Goal: Information Seeking & Learning: Learn about a topic

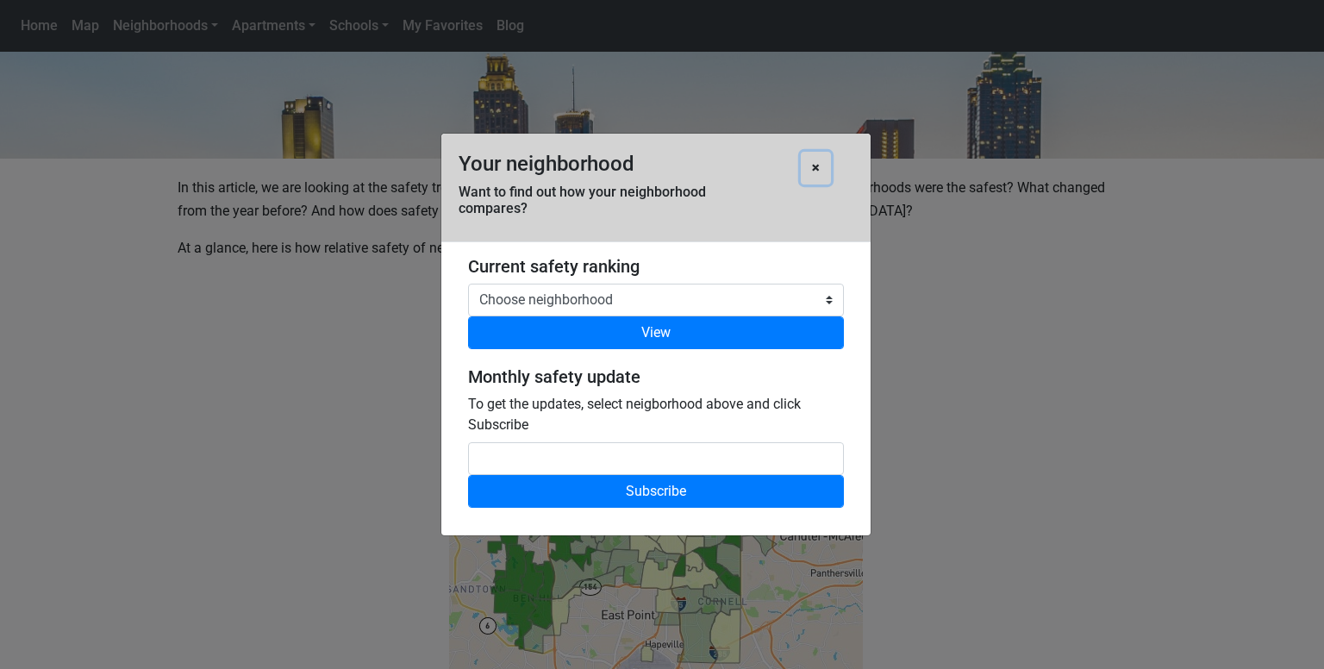
click at [812, 168] on b "×" at bounding box center [816, 167] width 8 height 16
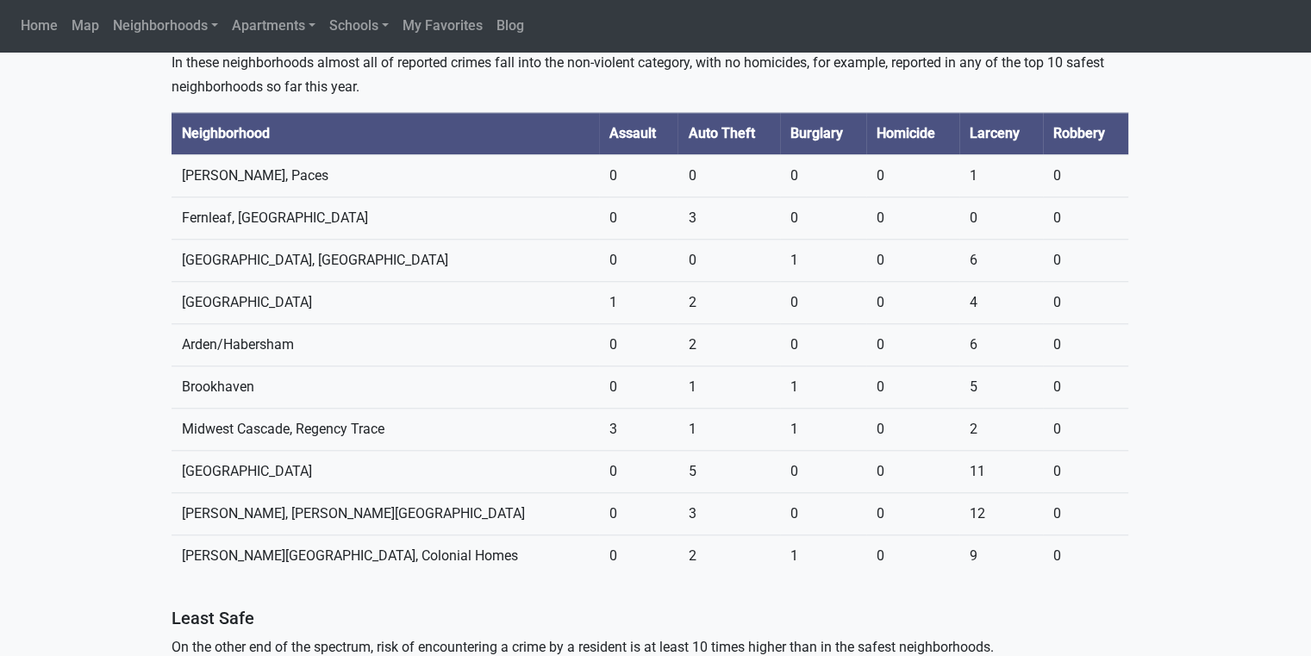
scroll to position [1608, 6]
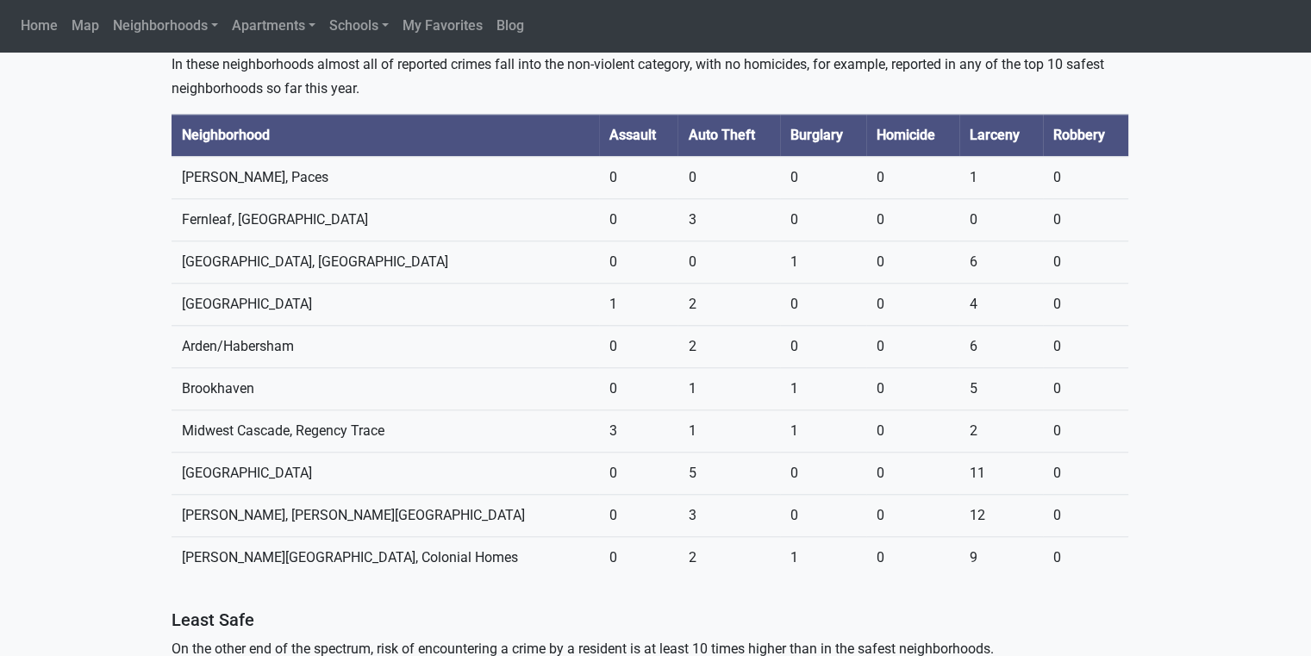
drag, startPoint x: 325, startPoint y: 137, endPoint x: 149, endPoint y: 159, distance: 177.2
click at [145, 159] on section "In this article, we are looking at the safety trends in [GEOGRAPHIC_DATA] neigh…" at bounding box center [649, 423] width 1311 height 3115
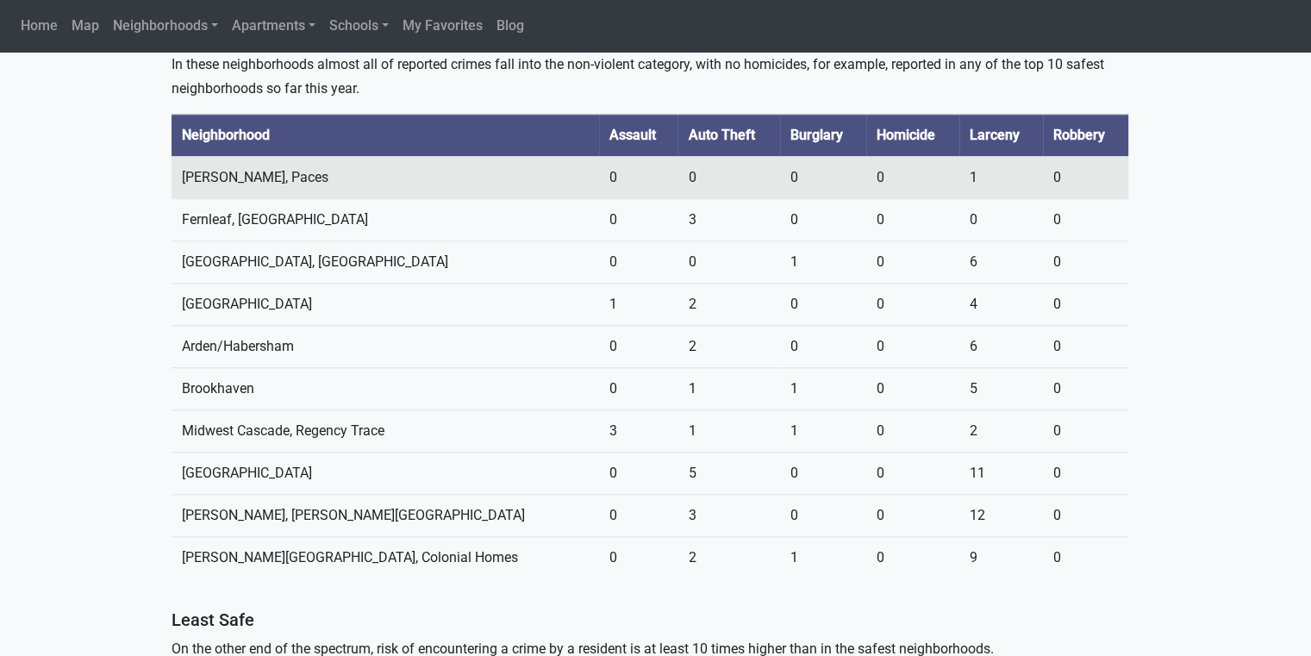
click at [352, 156] on td "[PERSON_NAME], Paces" at bounding box center [384, 177] width 427 height 42
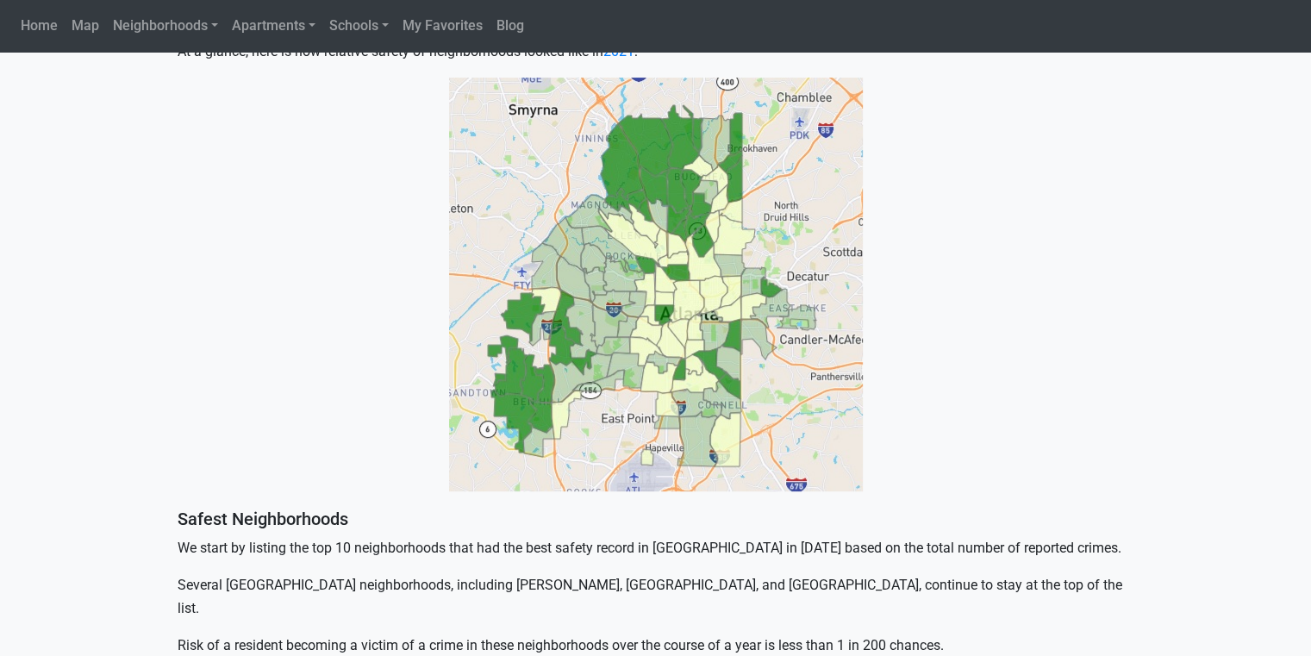
scroll to position [510, 0]
click at [658, 315] on img at bounding box center [656, 286] width 414 height 414
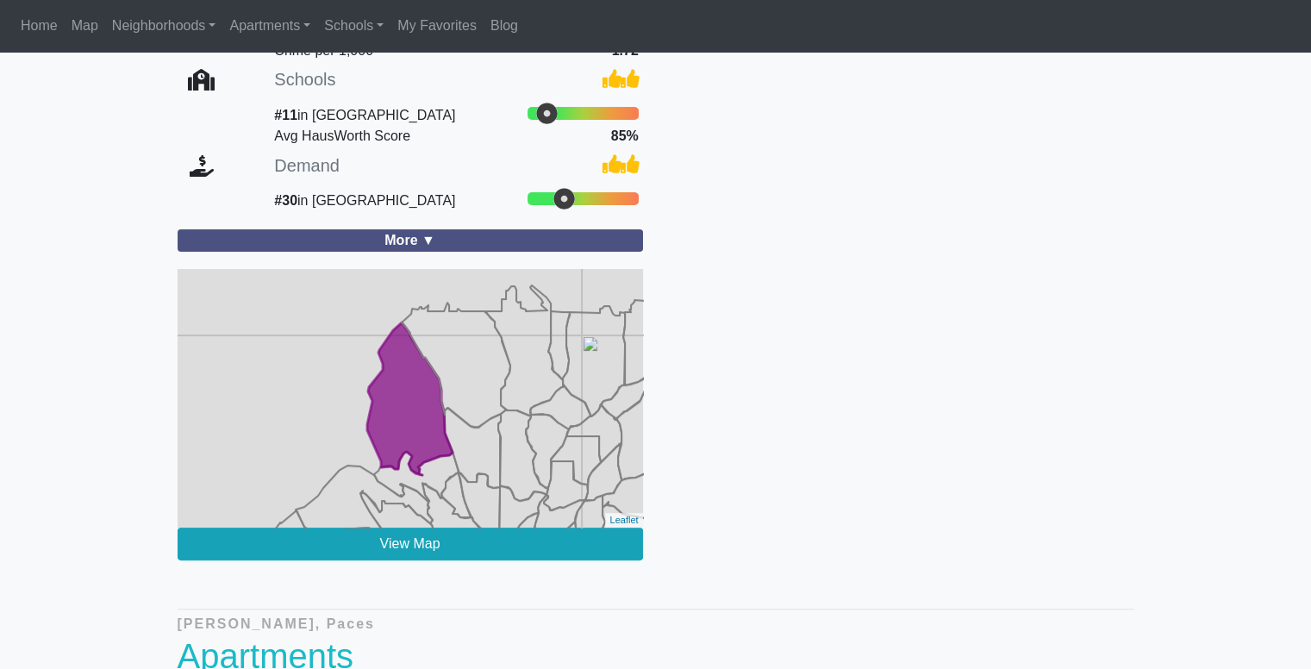
scroll to position [265, 0]
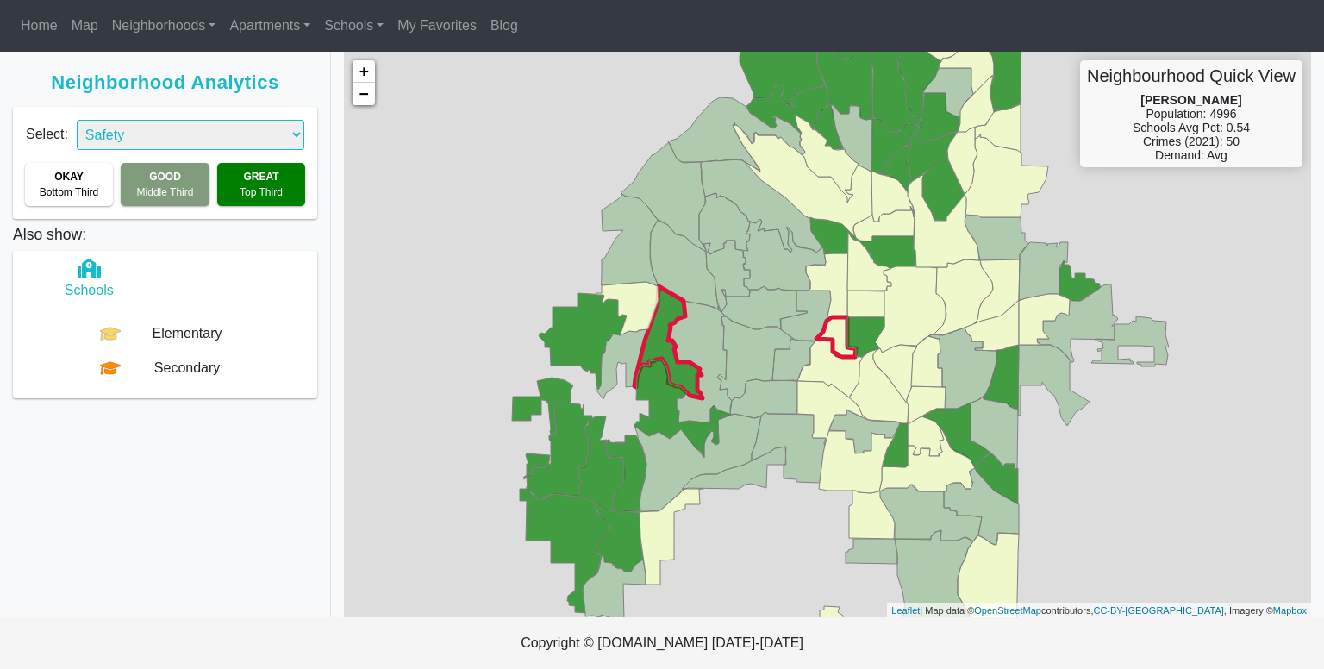
select select "2"
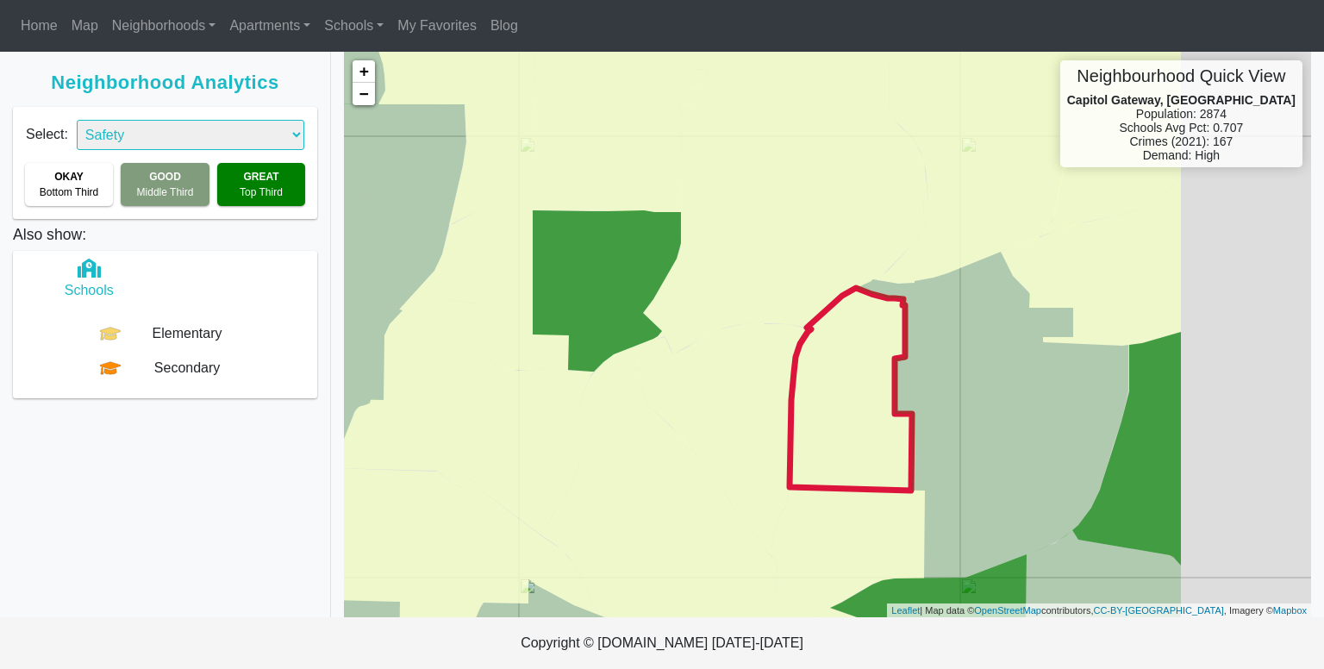
drag, startPoint x: 1038, startPoint y: 371, endPoint x: 817, endPoint y: 395, distance: 221.9
click at [817, 395] on icon at bounding box center [850, 389] width 122 height 203
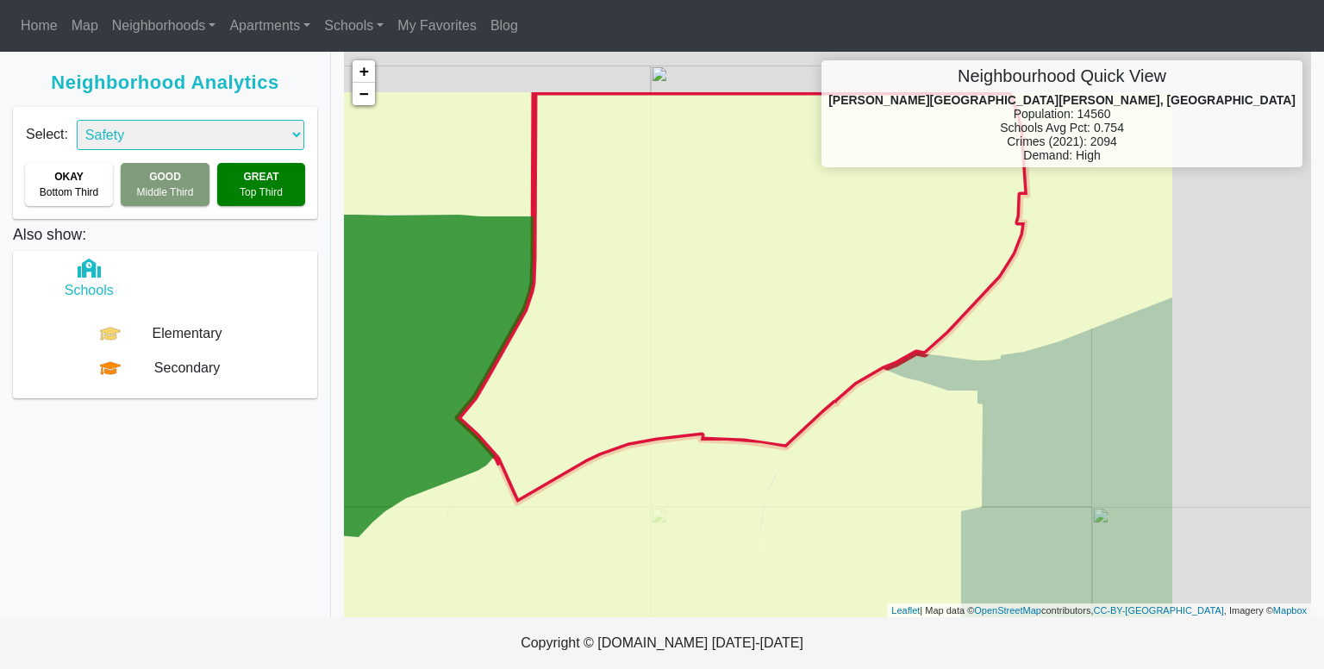
drag, startPoint x: 904, startPoint y: 225, endPoint x: 683, endPoint y: 325, distance: 243.0
click at [683, 325] on icon at bounding box center [743, 297] width 570 height 410
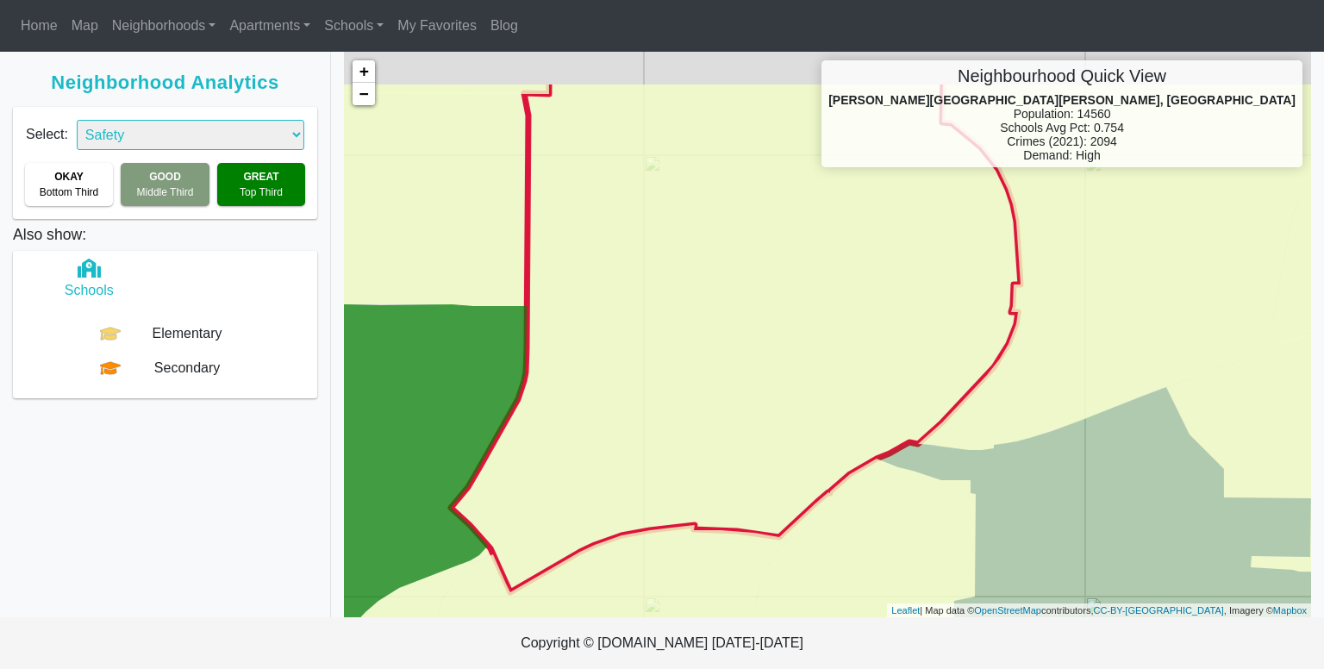
drag, startPoint x: 795, startPoint y: 228, endPoint x: 786, endPoint y: 339, distance: 110.7
click at [786, 339] on icon at bounding box center [736, 335] width 570 height 514
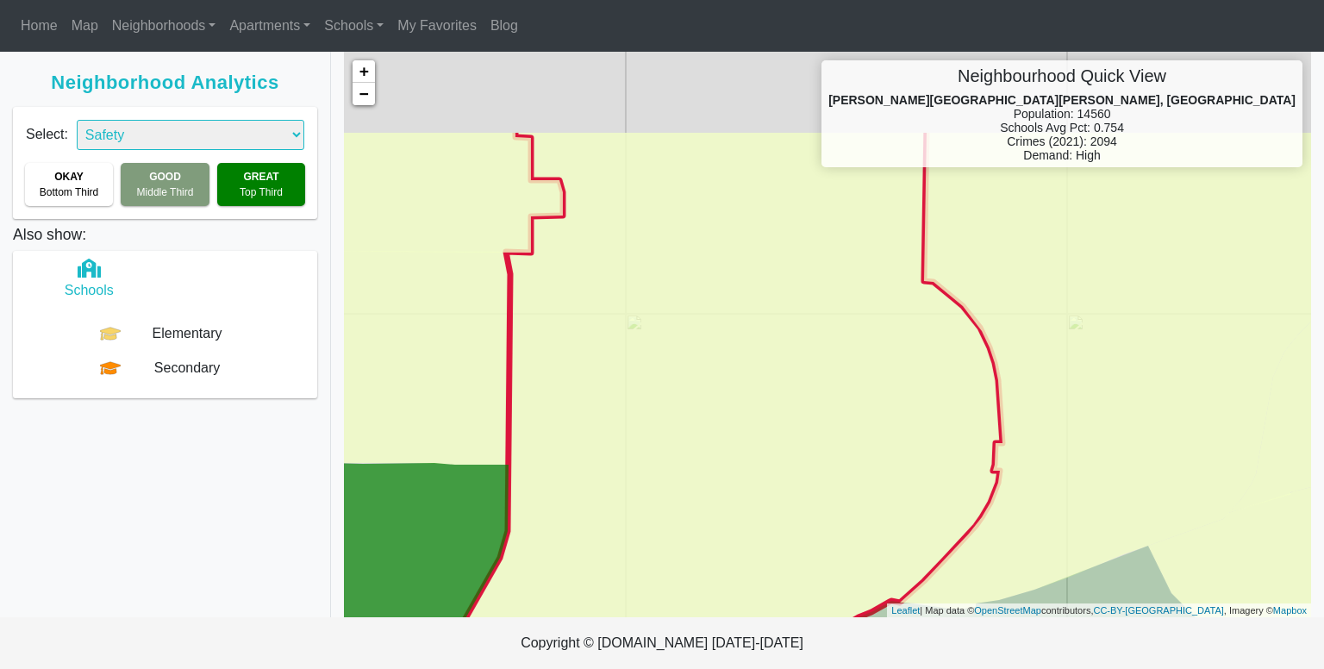
drag, startPoint x: 806, startPoint y: 308, endPoint x: 789, endPoint y: 449, distance: 142.4
click at [789, 449] on icon at bounding box center [718, 439] width 570 height 624
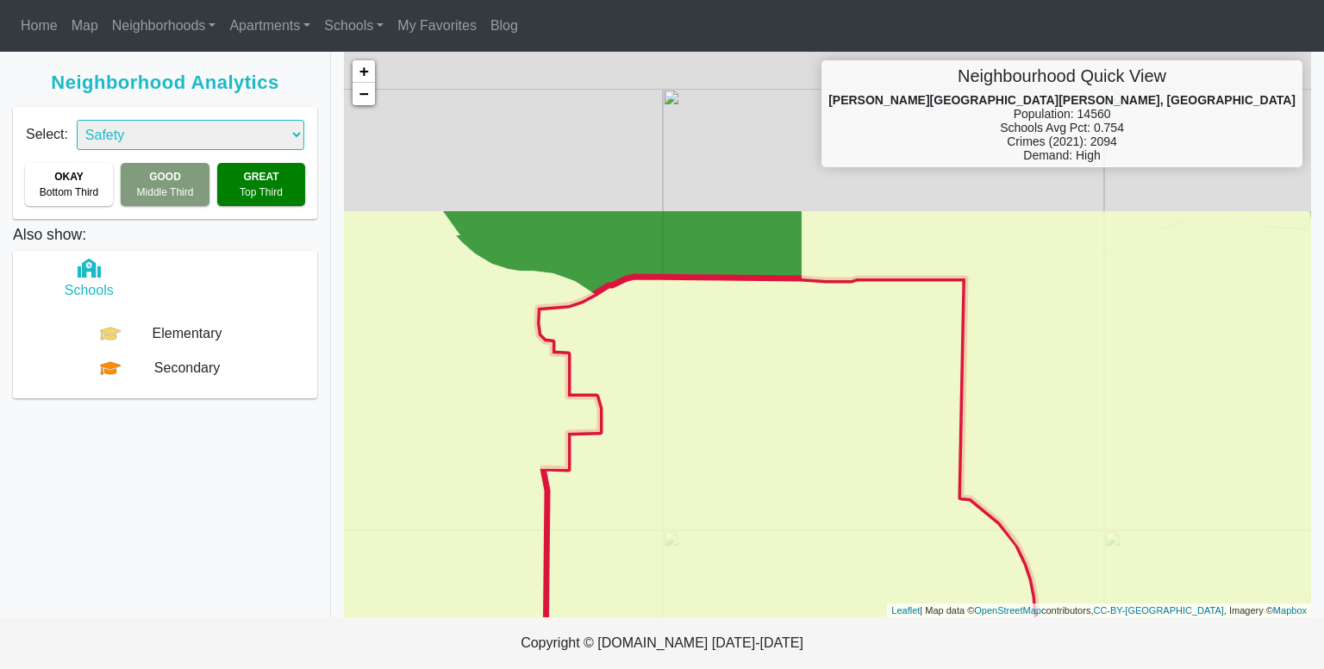
drag, startPoint x: 786, startPoint y: 237, endPoint x: 822, endPoint y: 448, distance: 214.2
click at [822, 448] on icon at bounding box center [755, 586] width 570 height 619
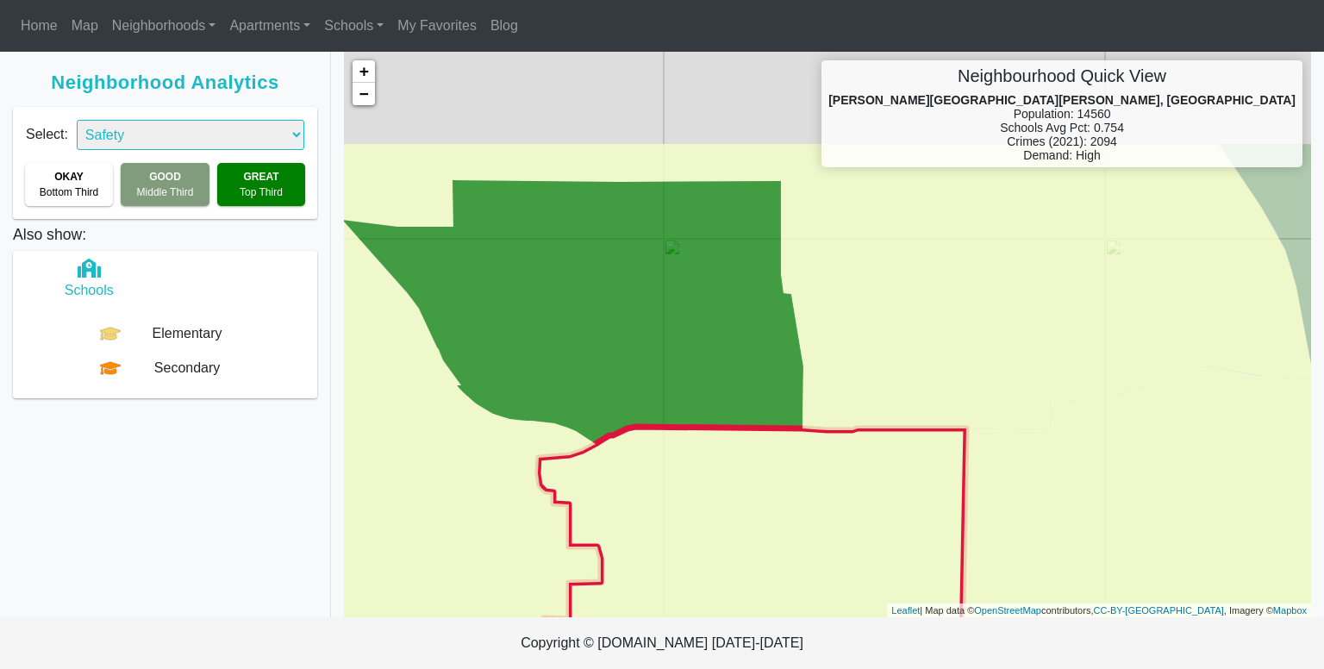
drag, startPoint x: 764, startPoint y: 332, endPoint x: 765, endPoint y: 481, distance: 149.1
click at [765, 481] on icon at bounding box center [789, 628] width 502 height 402
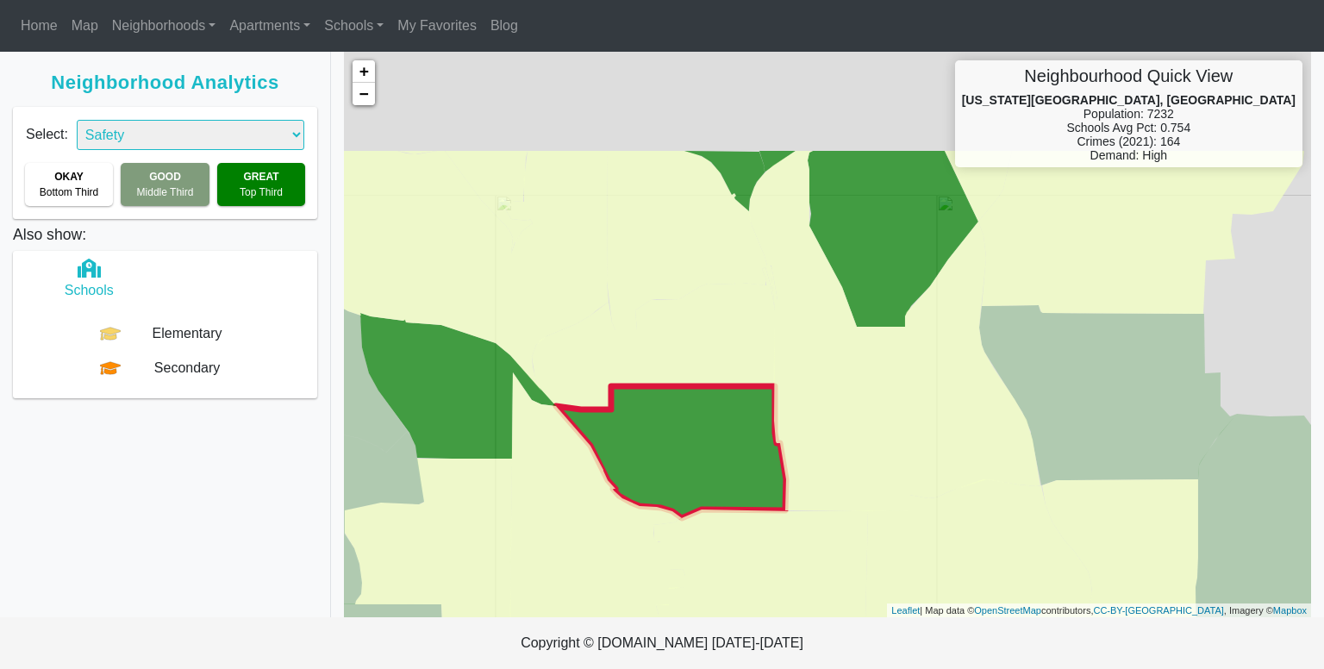
drag, startPoint x: 799, startPoint y: 282, endPoint x: 741, endPoint y: 442, distance: 170.4
click at [741, 442] on icon at bounding box center [671, 452] width 230 height 132
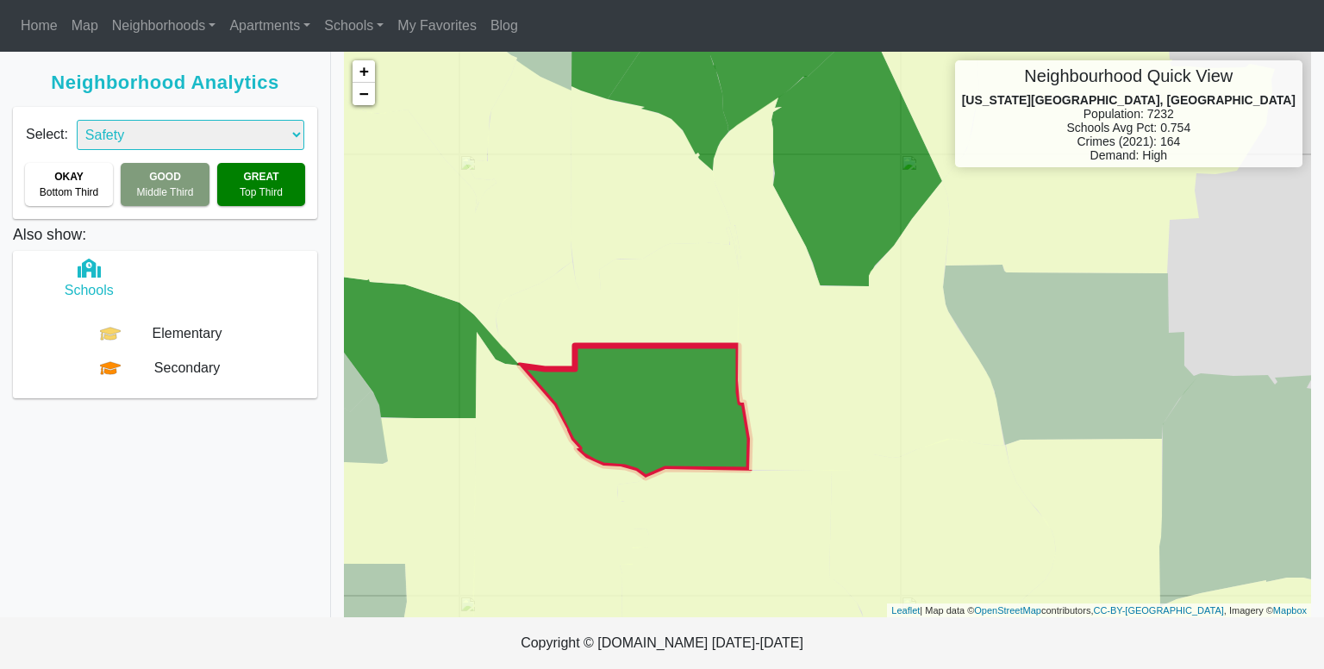
drag, startPoint x: 741, startPoint y: 440, endPoint x: 704, endPoint y: 395, distance: 58.8
click at [704, 395] on icon at bounding box center [635, 412] width 230 height 132
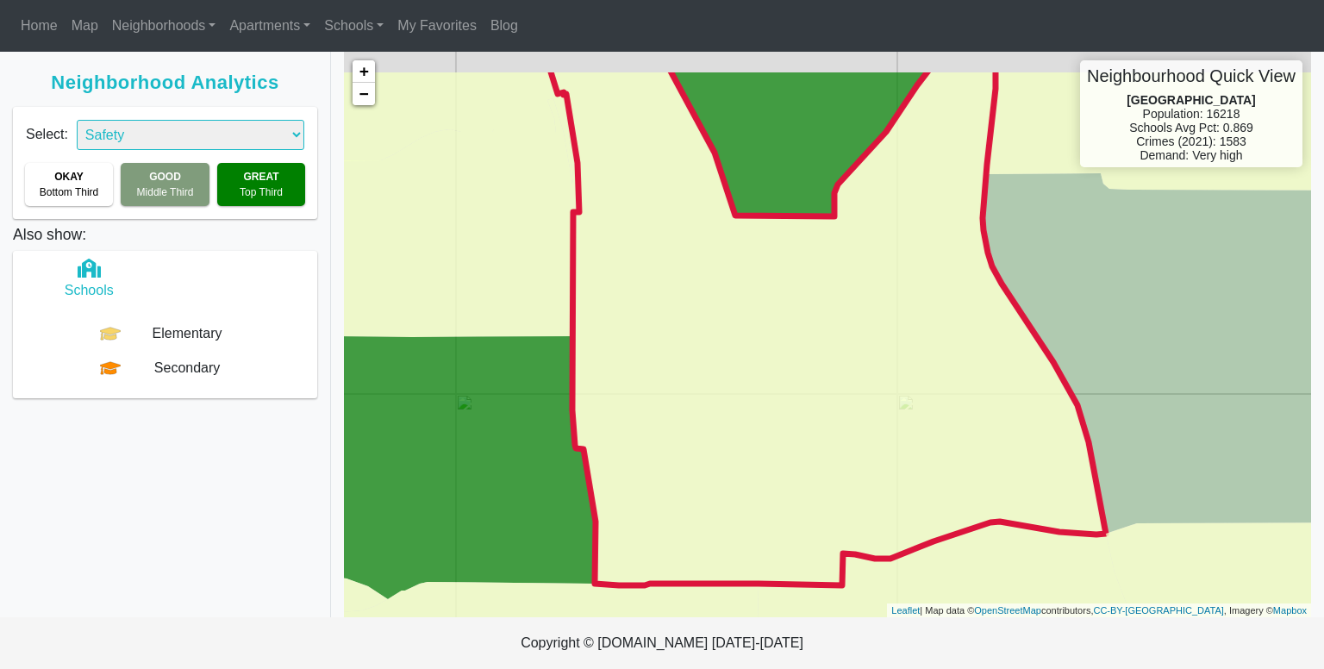
drag, startPoint x: 907, startPoint y: 365, endPoint x: 914, endPoint y: 435, distance: 71.1
click at [914, 435] on icon at bounding box center [827, 325] width 557 height 519
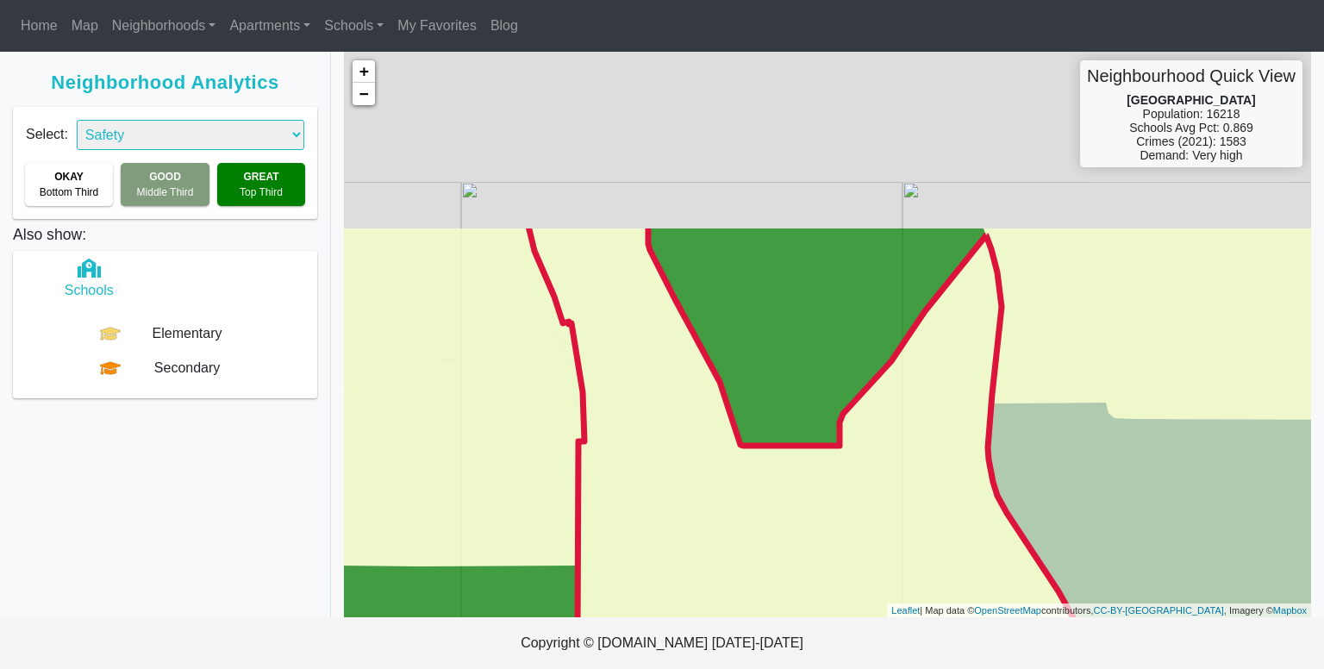
drag, startPoint x: 845, startPoint y: 265, endPoint x: 850, endPoint y: 501, distance: 235.3
click at [850, 501] on icon at bounding box center [818, 518] width 583 height 592
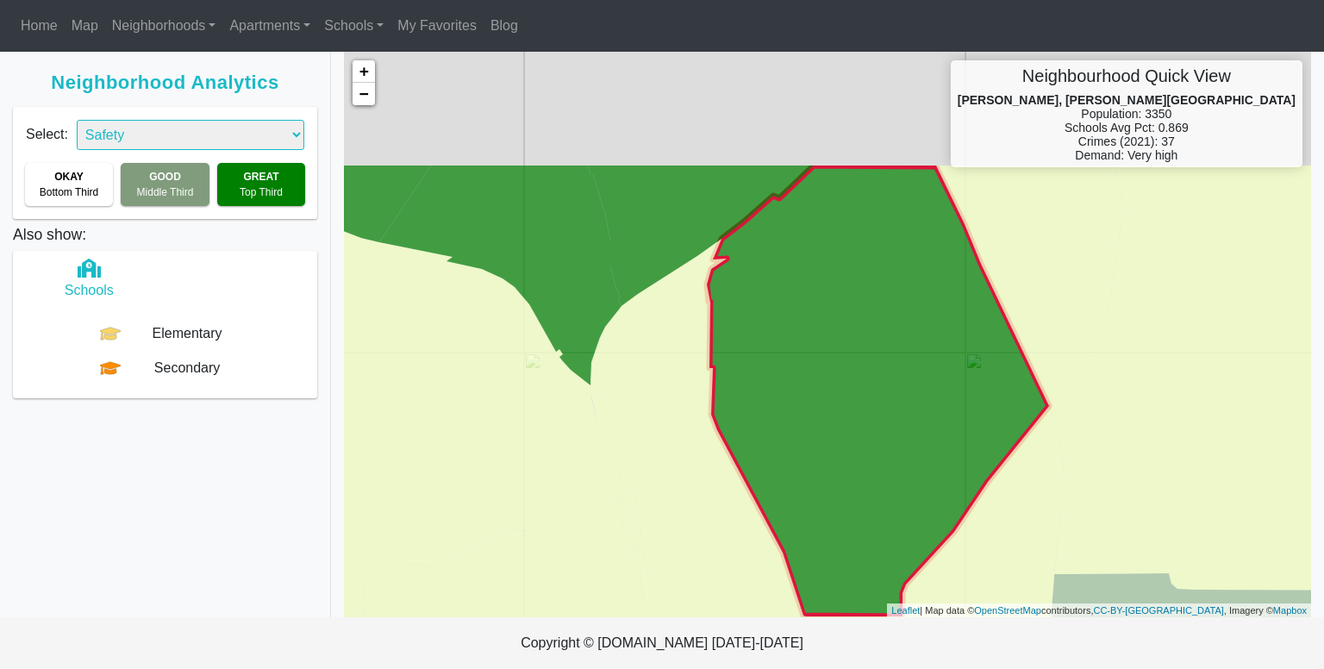
drag, startPoint x: 793, startPoint y: 313, endPoint x: 846, endPoint y: 469, distance: 164.9
click at [857, 485] on icon at bounding box center [878, 390] width 342 height 451
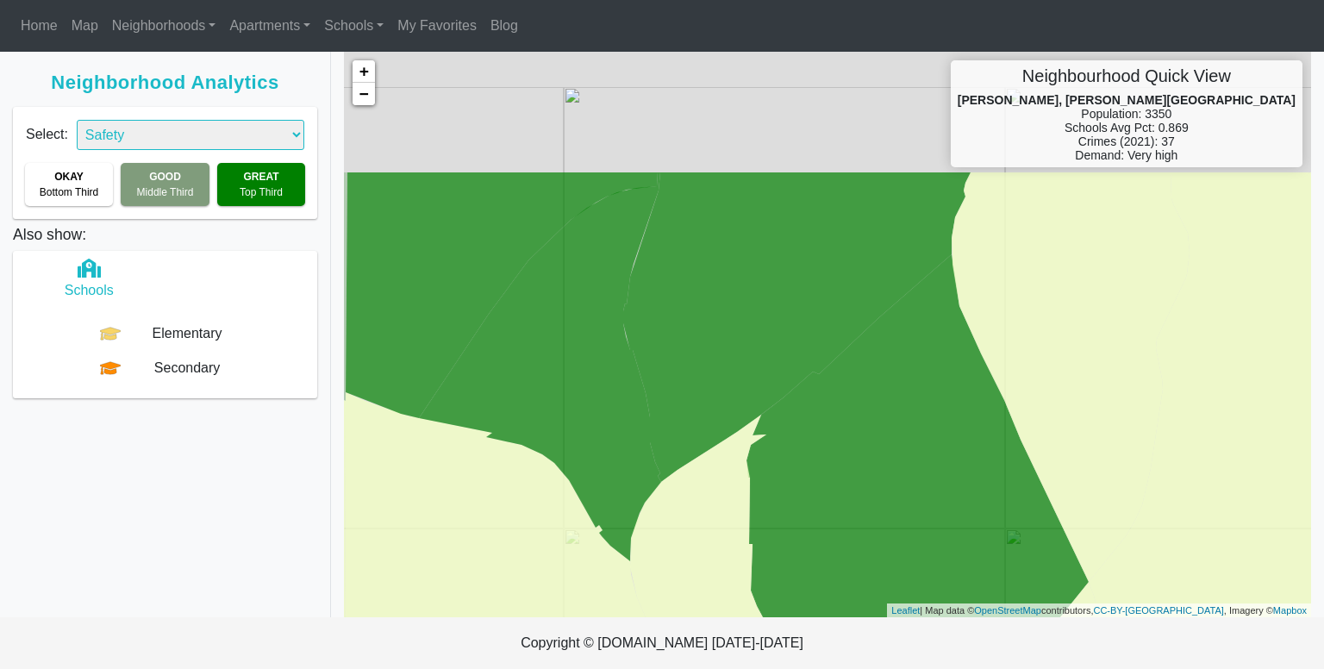
drag, startPoint x: 882, startPoint y: 630, endPoint x: 884, endPoint y: 643, distance: 13.2
click at [884, 644] on body "Home Map Neighborhoods All Look Up Apartments All By area rank Schools All Seco…" at bounding box center [662, 334] width 1324 height 669
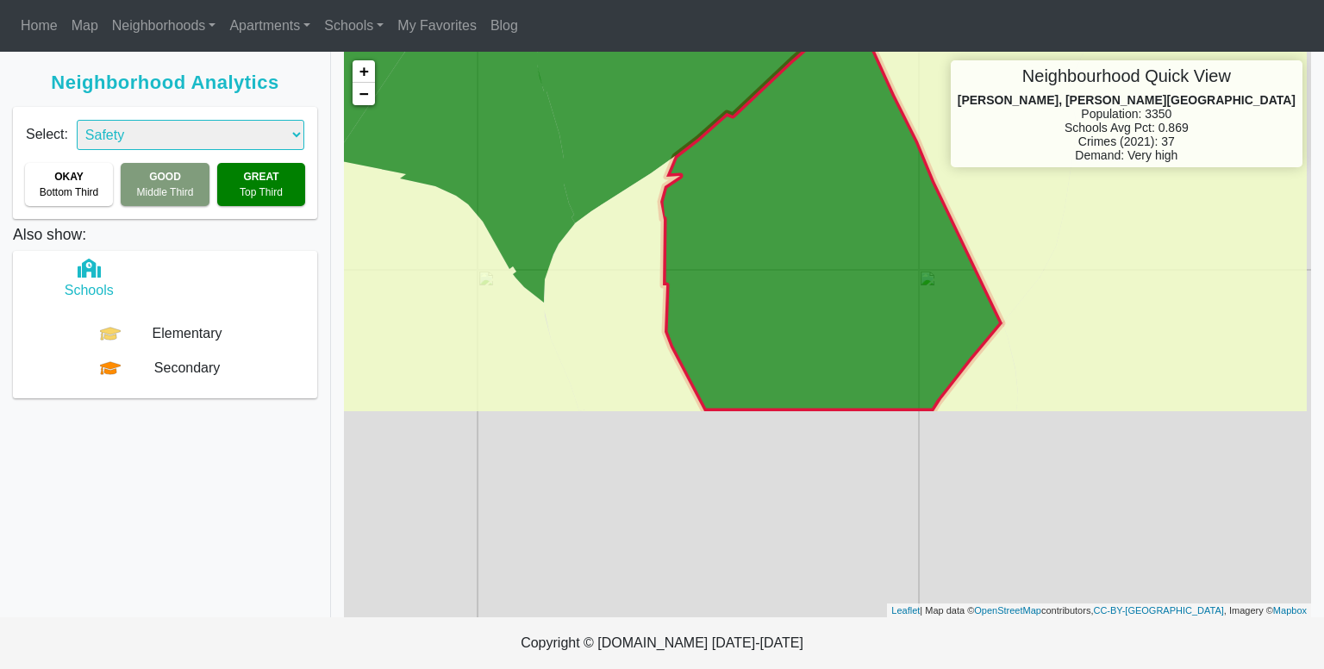
drag, startPoint x: 833, startPoint y: 460, endPoint x: 742, endPoint y: 190, distance: 284.8
click at [742, 190] on icon at bounding box center [831, 203] width 342 height 415
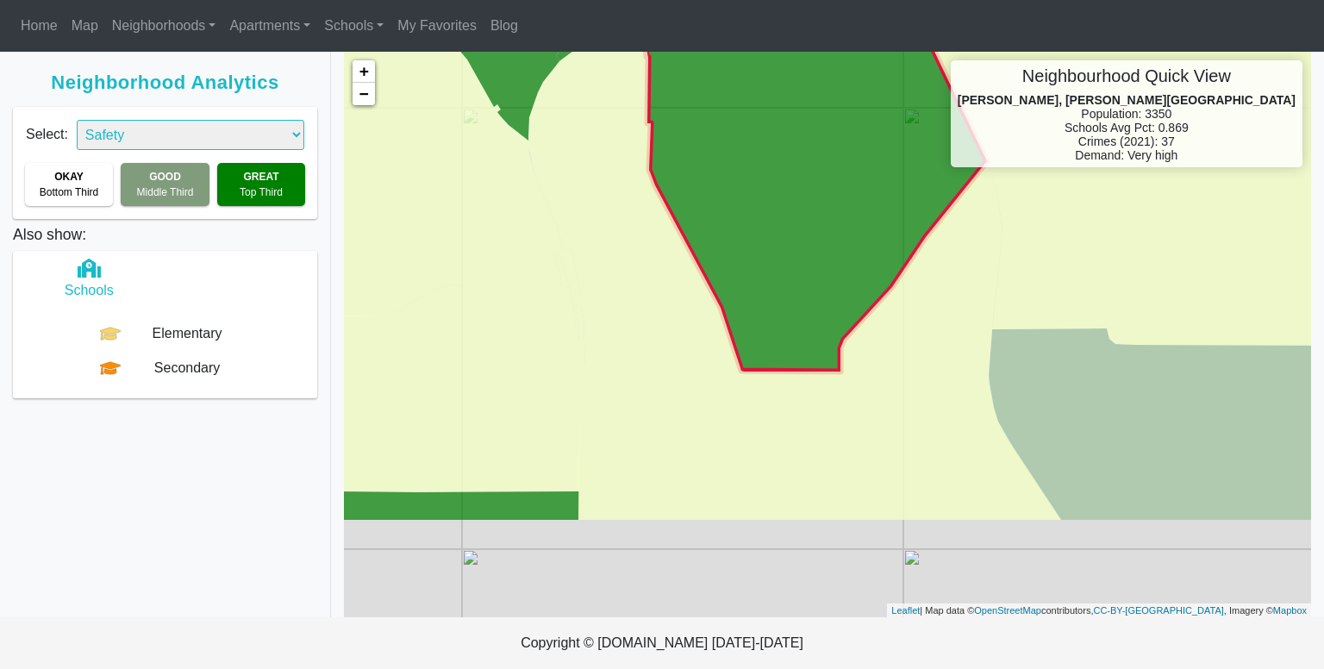
drag, startPoint x: 819, startPoint y: 366, endPoint x: 805, endPoint y: 211, distance: 155.7
click at [805, 208] on icon at bounding box center [816, 103] width 342 height 536
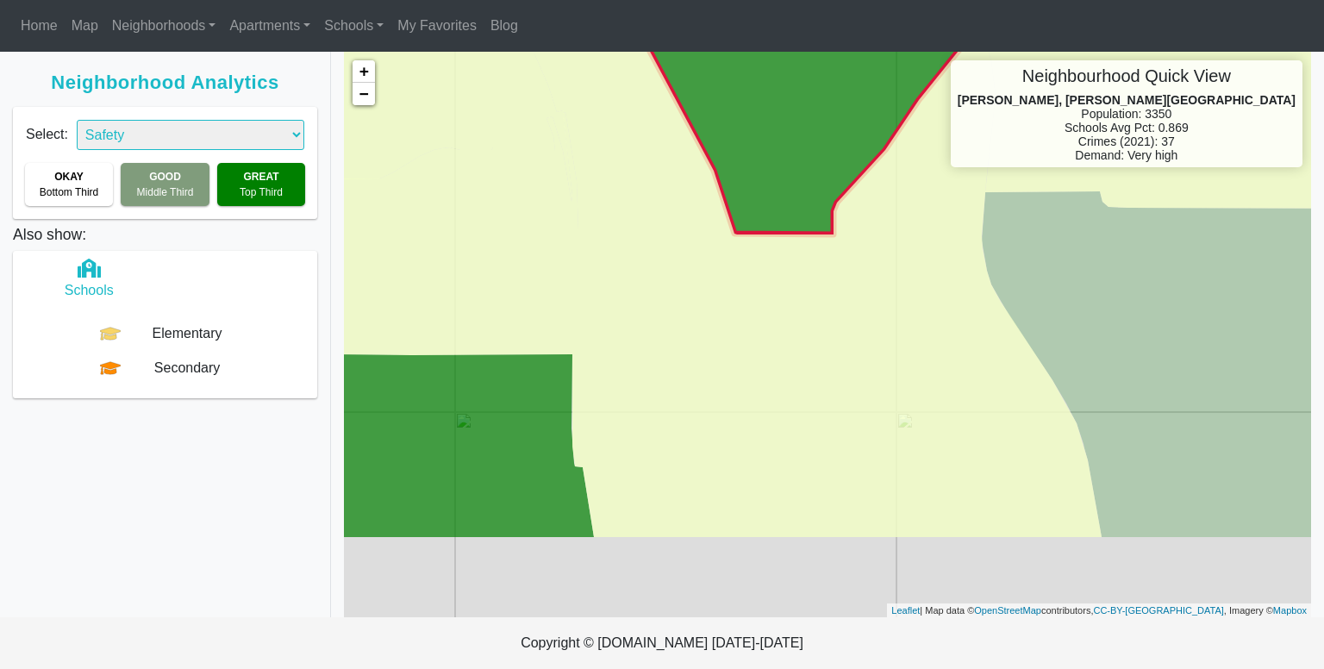
drag, startPoint x: 827, startPoint y: 337, endPoint x: 820, endPoint y: 197, distance: 139.8
click at [820, 197] on icon at bounding box center [809, 44] width 342 height 382
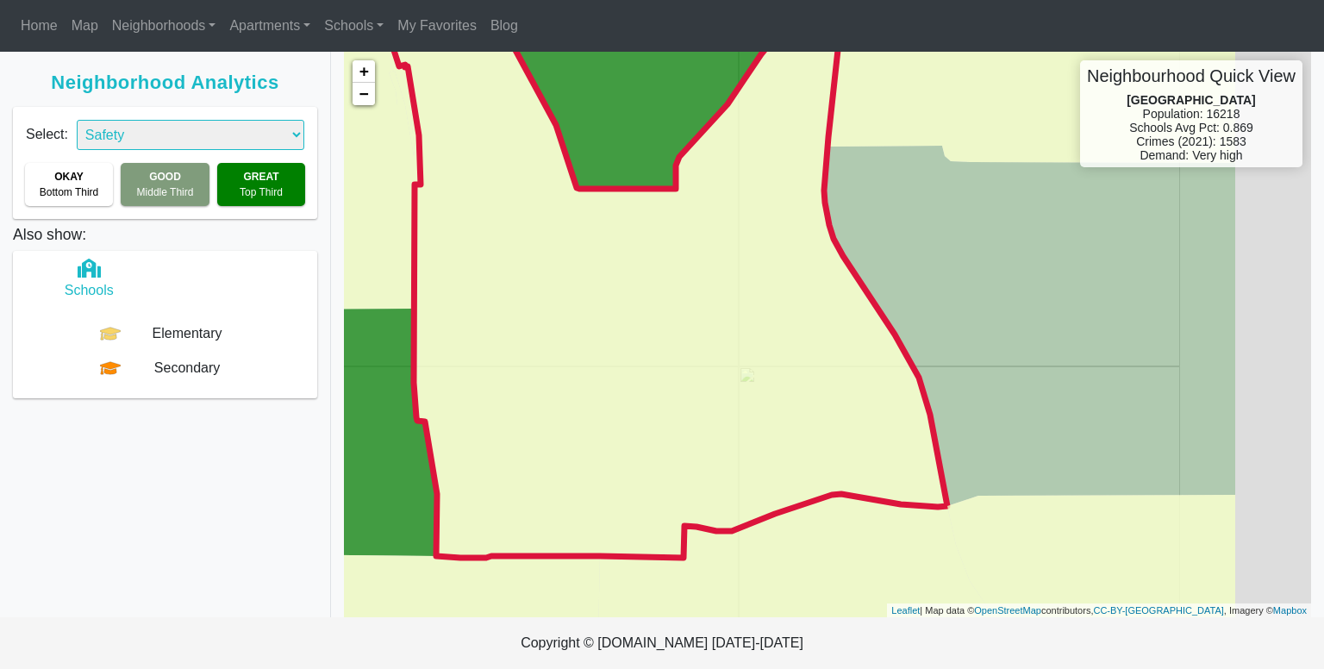
drag, startPoint x: 883, startPoint y: 339, endPoint x: 705, endPoint y: 304, distance: 181.7
click at [708, 303] on icon at bounding box center [655, 257] width 583 height 601
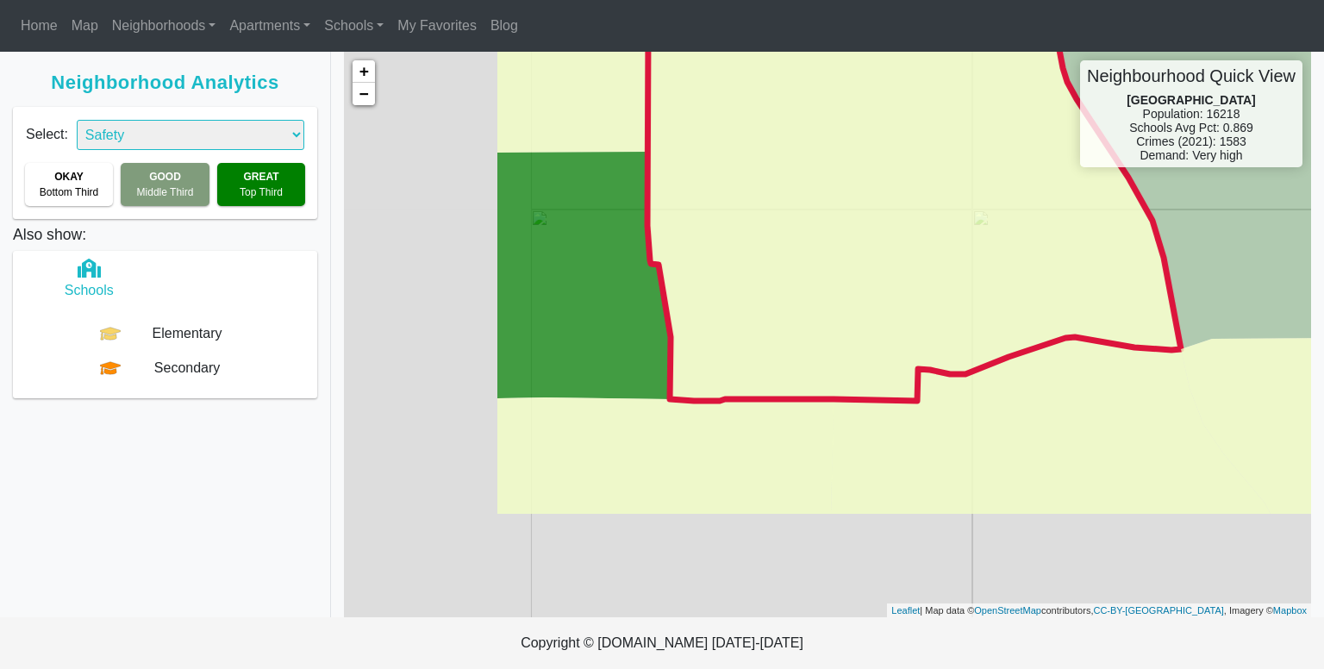
drag, startPoint x: 791, startPoint y: 375, endPoint x: 1062, endPoint y: 212, distance: 315.8
click at [1062, 212] on icon at bounding box center [891, 117] width 577 height 565
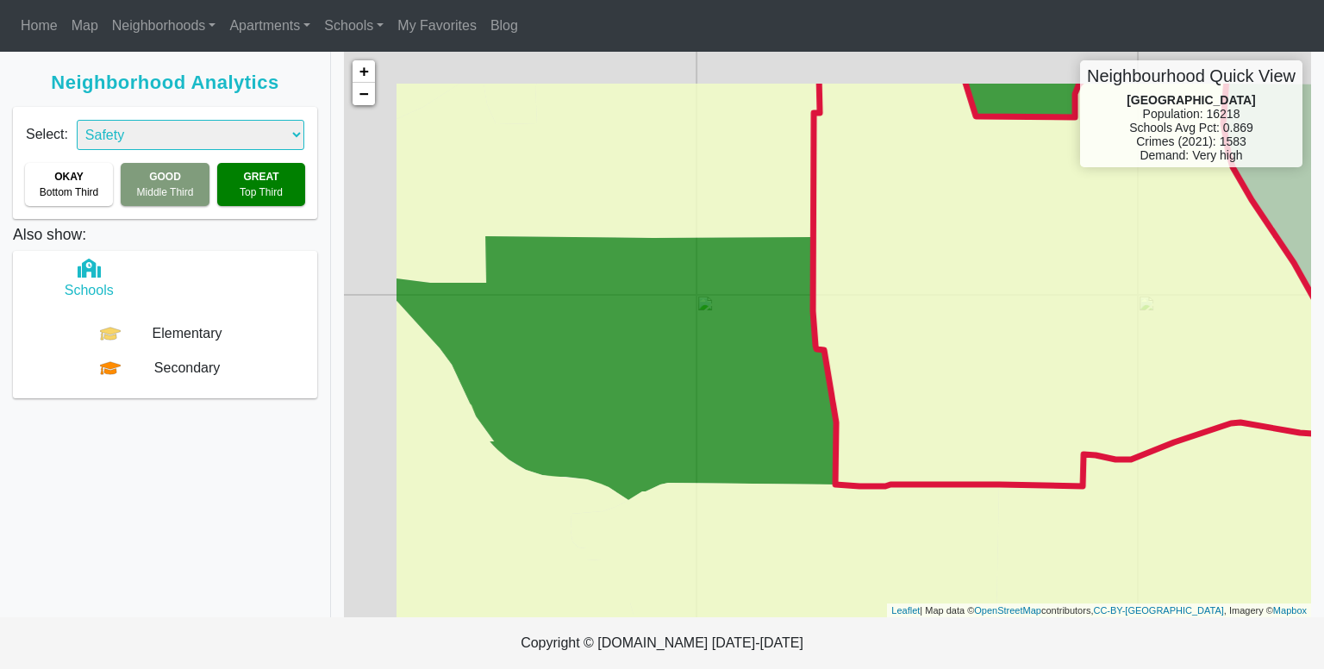
drag, startPoint x: 797, startPoint y: 264, endPoint x: 948, endPoint y: 352, distance: 175.0
click at [948, 352] on icon at bounding box center [1079, 282] width 533 height 408
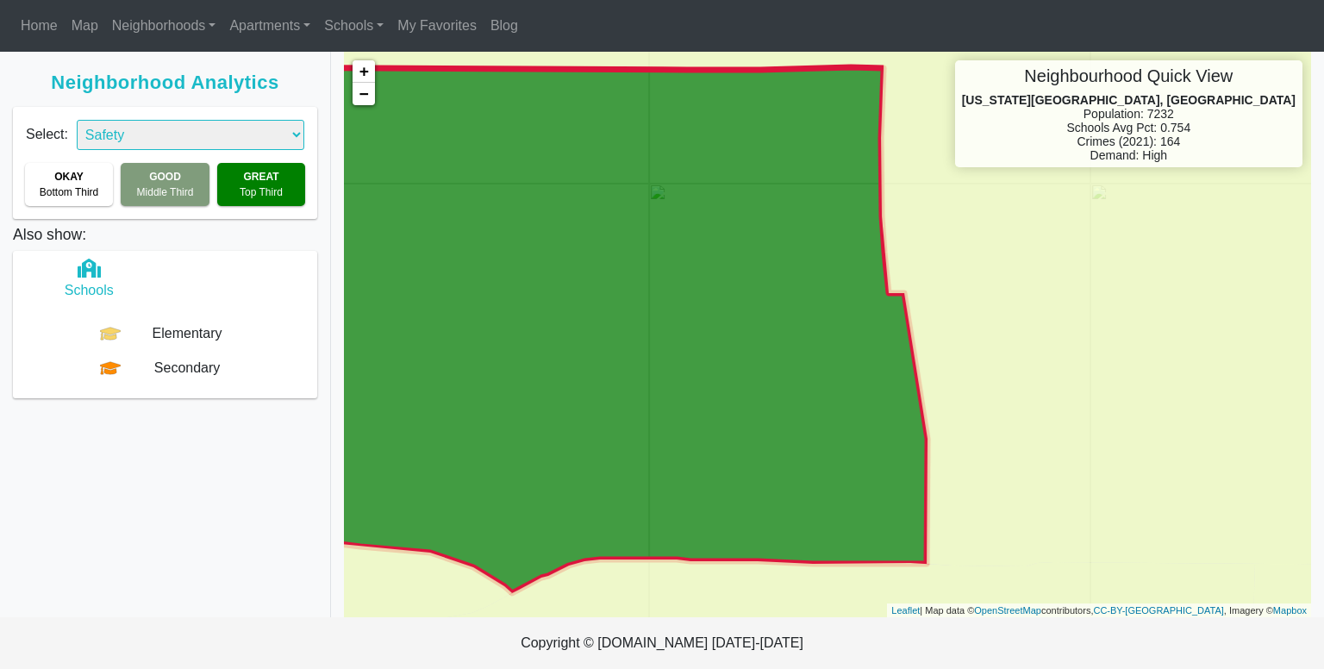
drag, startPoint x: 752, startPoint y: 422, endPoint x: 725, endPoint y: 424, distance: 27.6
click at [725, 424] on icon at bounding box center [573, 330] width 708 height 526
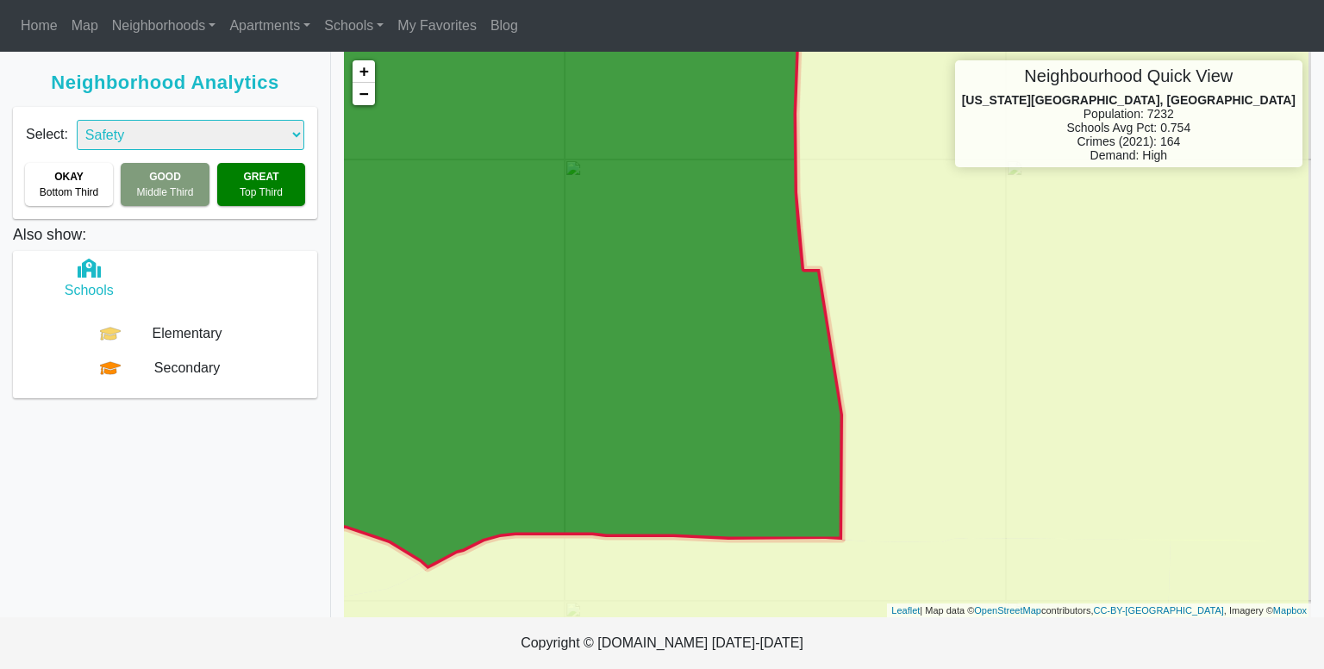
drag, startPoint x: 783, startPoint y: 435, endPoint x: 698, endPoint y: 408, distance: 89.4
click at [698, 408] on icon at bounding box center [500, 306] width 685 height 526
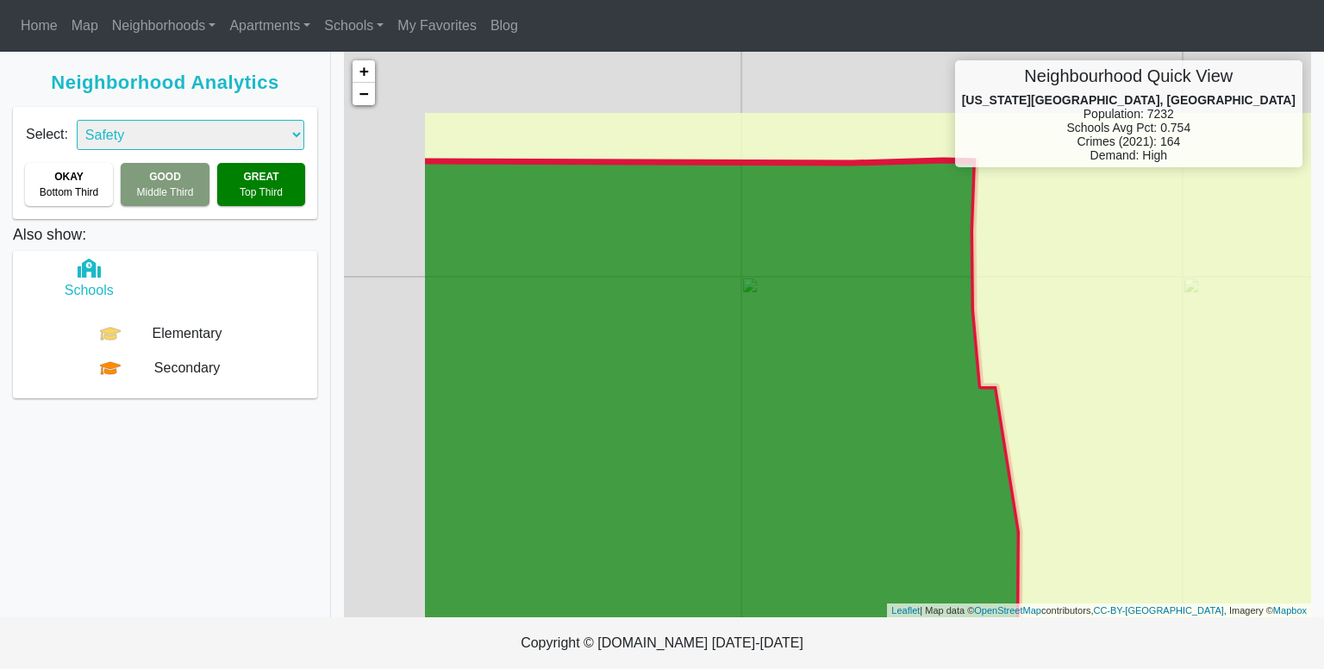
drag, startPoint x: 769, startPoint y: 376, endPoint x: 945, endPoint y: 494, distance: 212.5
click at [945, 494] on icon at bounding box center [719, 423] width 601 height 526
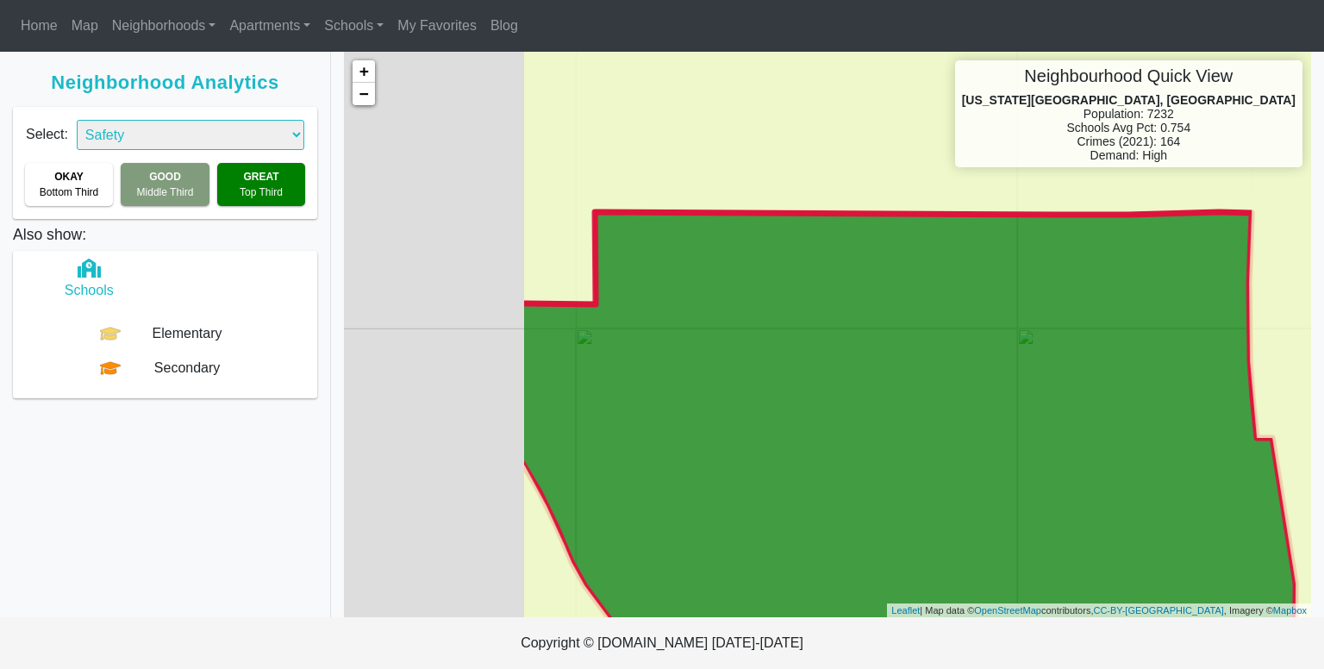
drag, startPoint x: 768, startPoint y: 406, endPoint x: 1038, endPoint y: 458, distance: 275.7
click at [1038, 458] on icon at bounding box center [906, 472] width 777 height 520
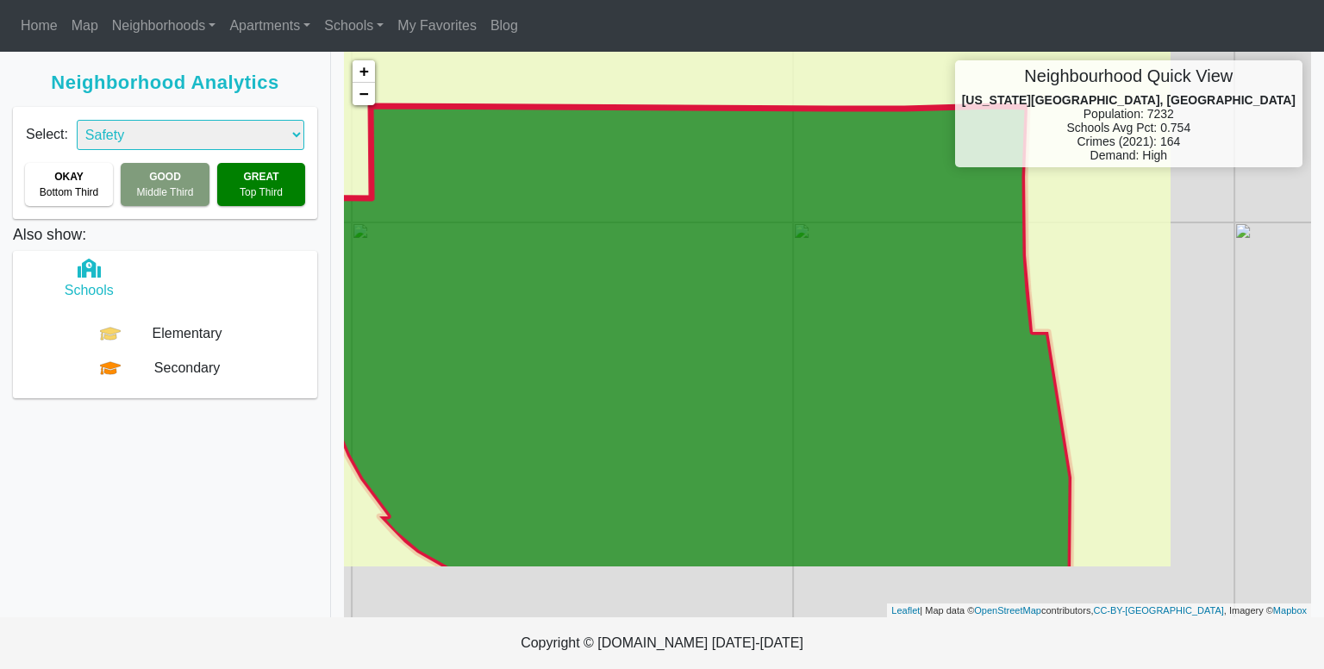
drag, startPoint x: 955, startPoint y: 414, endPoint x: 702, endPoint y: 289, distance: 281.7
click at [702, 289] on icon at bounding box center [610, 339] width 921 height 466
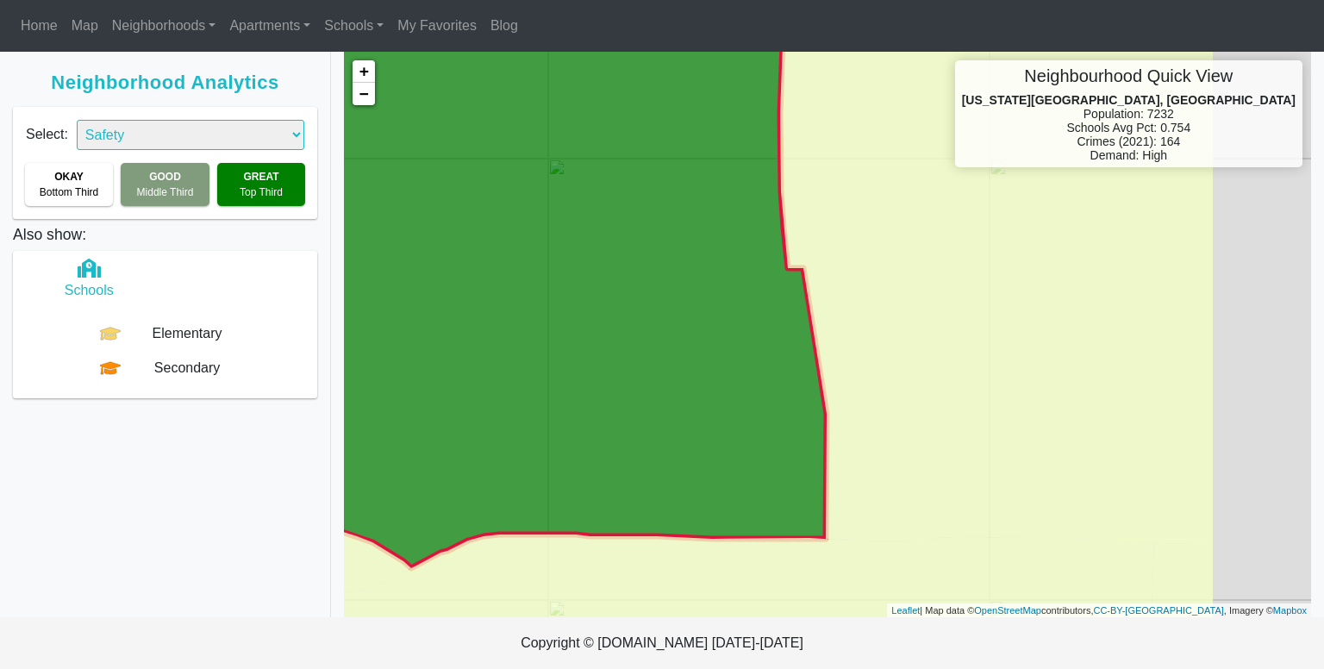
drag, startPoint x: 853, startPoint y: 319, endPoint x: 595, endPoint y: 276, distance: 261.2
click at [595, 276] on icon at bounding box center [444, 305] width 764 height 526
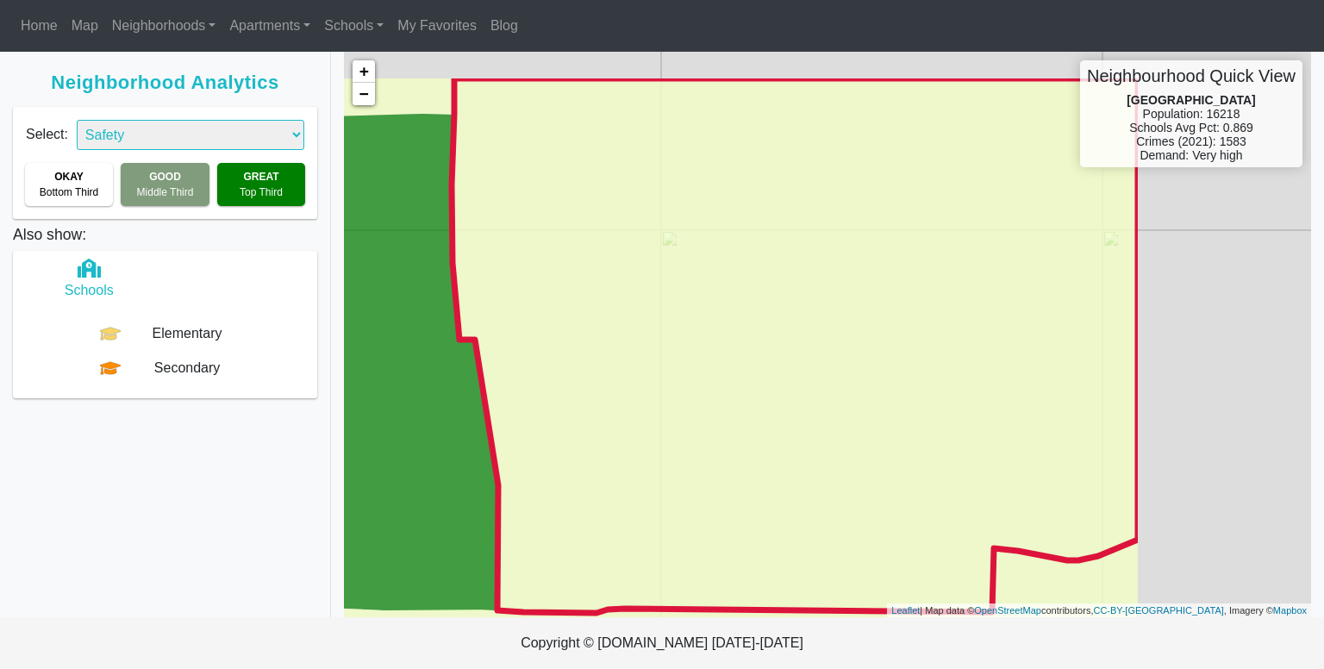
drag, startPoint x: 819, startPoint y: 301, endPoint x: 562, endPoint y: 385, distance: 270.3
click at [562, 385] on icon at bounding box center [795, 345] width 686 height 534
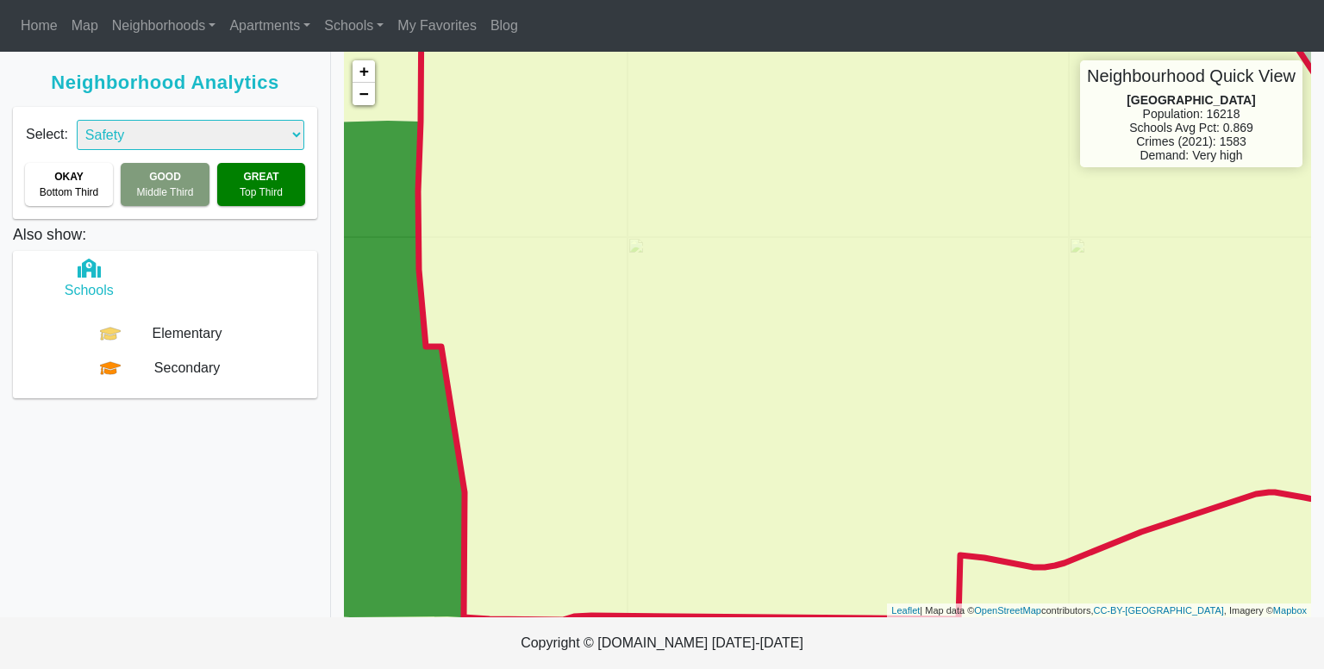
drag, startPoint x: 700, startPoint y: 331, endPoint x: 664, endPoint y: 340, distance: 36.6
click at [664, 340] on icon at bounding box center [891, 308] width 947 height 622
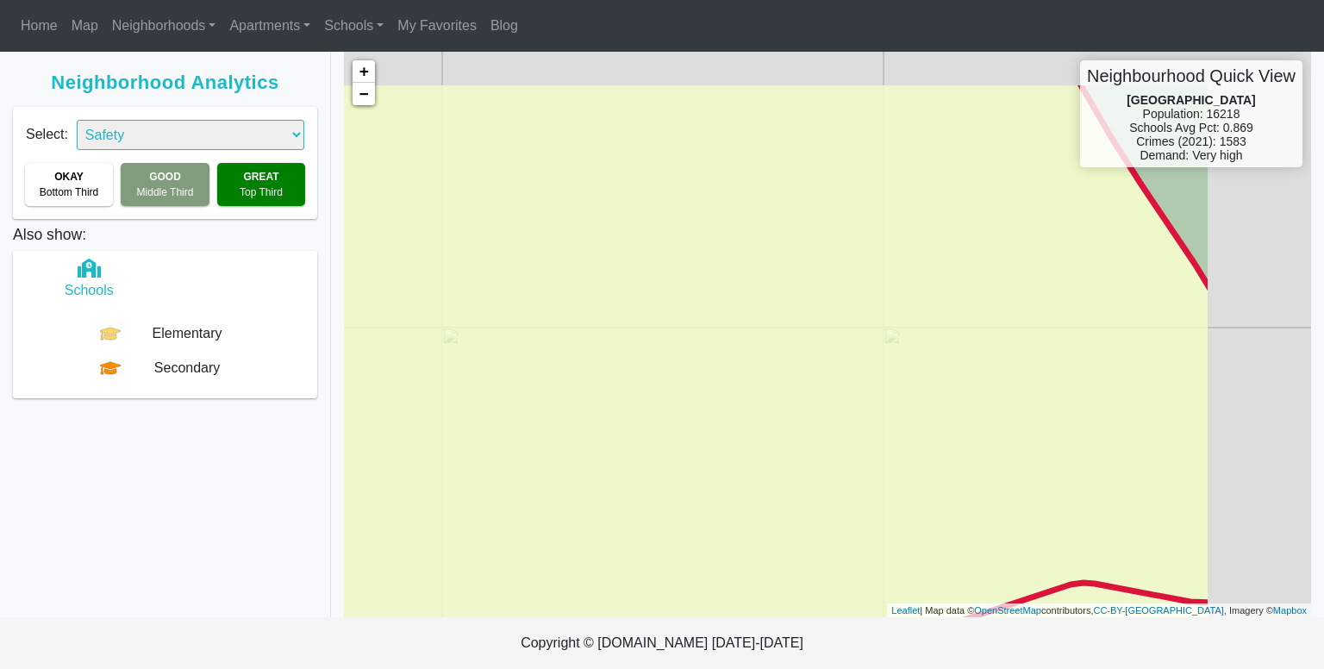
drag, startPoint x: 664, startPoint y: 340, endPoint x: 448, endPoint y: 417, distance: 229.5
click at [448, 417] on icon at bounding box center [723, 394] width 981 height 631
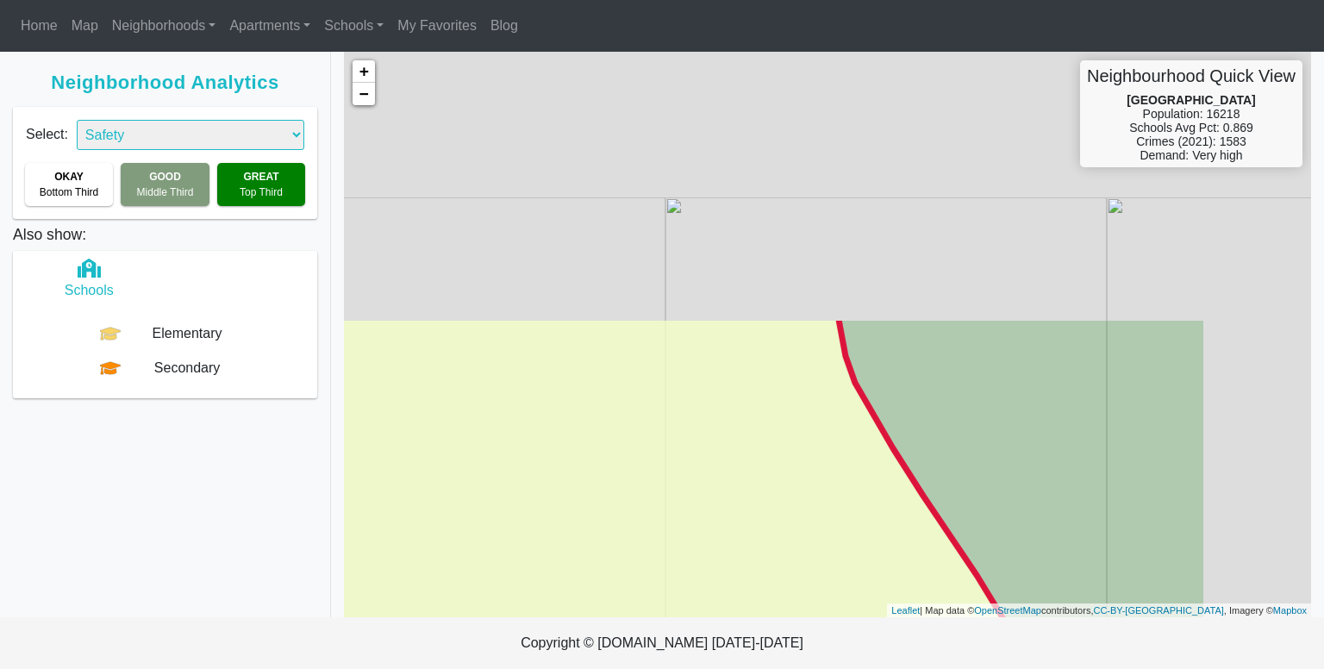
drag, startPoint x: 751, startPoint y: 284, endPoint x: 559, endPoint y: 612, distance: 379.3
click at [559, 612] on icon at bounding box center [568, 660] width 1030 height 690
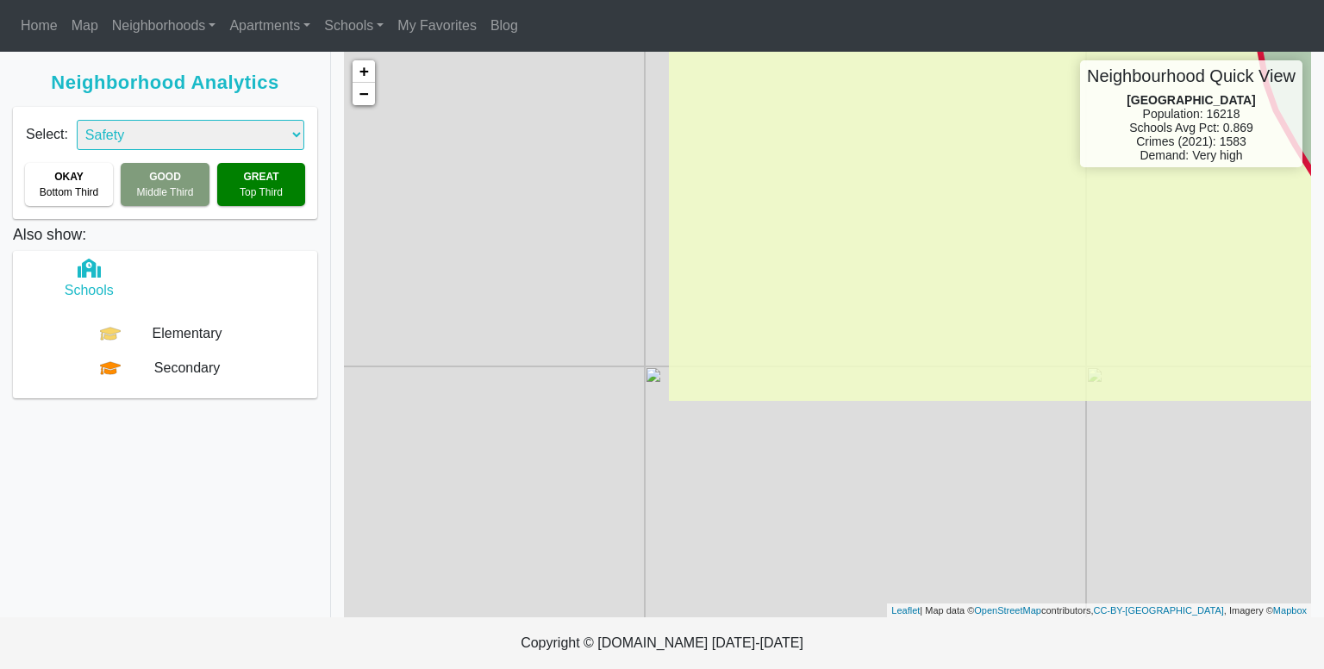
drag, startPoint x: 575, startPoint y: 548, endPoint x: 996, endPoint y: 273, distance: 503.1
click at [996, 273] on icon at bounding box center [1058, 61] width 790 height 690
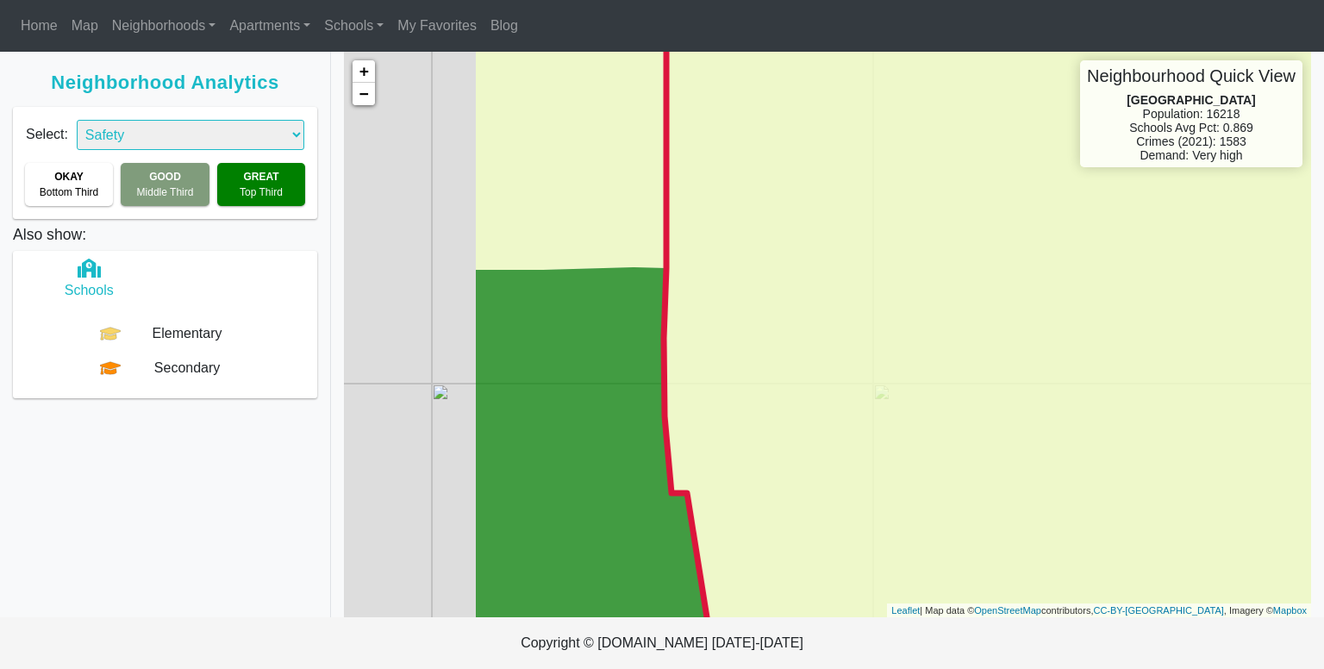
drag, startPoint x: 895, startPoint y: 325, endPoint x: 1207, endPoint y: 135, distance: 365.1
click at [1211, 139] on div "+ − Neighbourhood Quick View Midtown Population: 16218 Schools Avg Pct: 0.869 C…" at bounding box center [827, 334] width 967 height 565
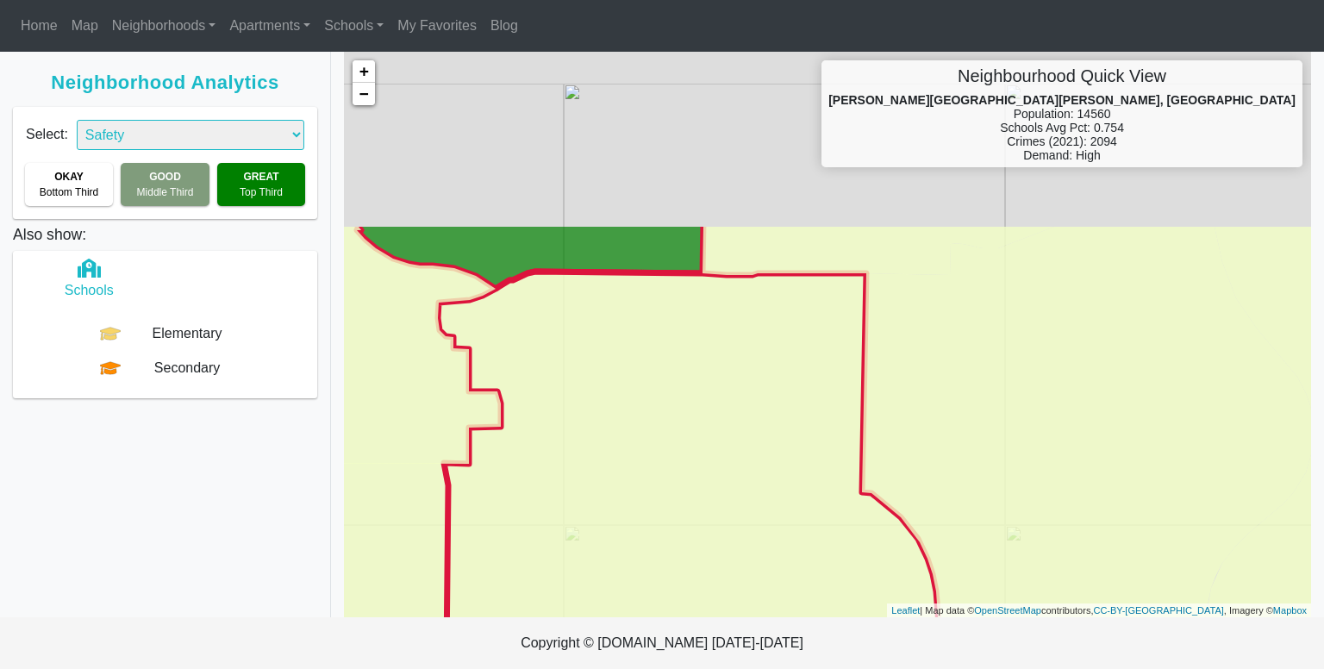
drag, startPoint x: 795, startPoint y: 317, endPoint x: 764, endPoint y: 536, distance: 221.1
click at [763, 542] on icon at bounding box center [656, 590] width 570 height 639
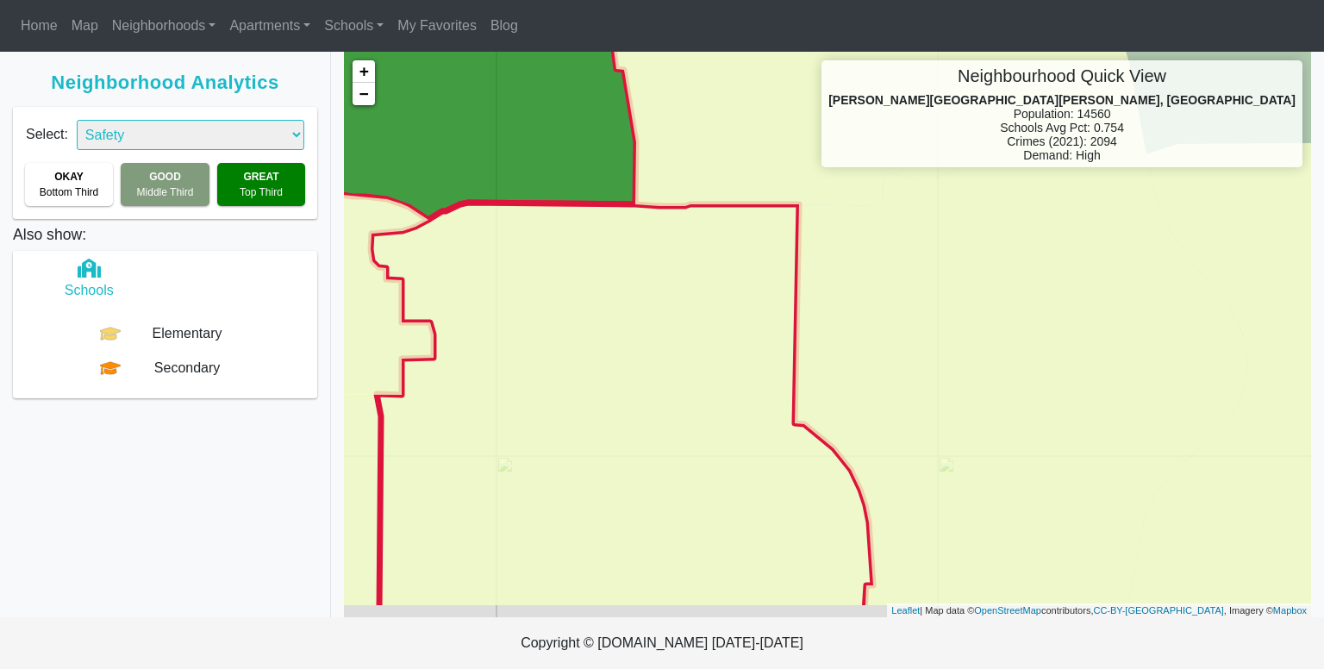
drag, startPoint x: 739, startPoint y: 492, endPoint x: 655, endPoint y: 404, distance: 121.9
click at [655, 404] on icon at bounding box center [622, 407] width 502 height 408
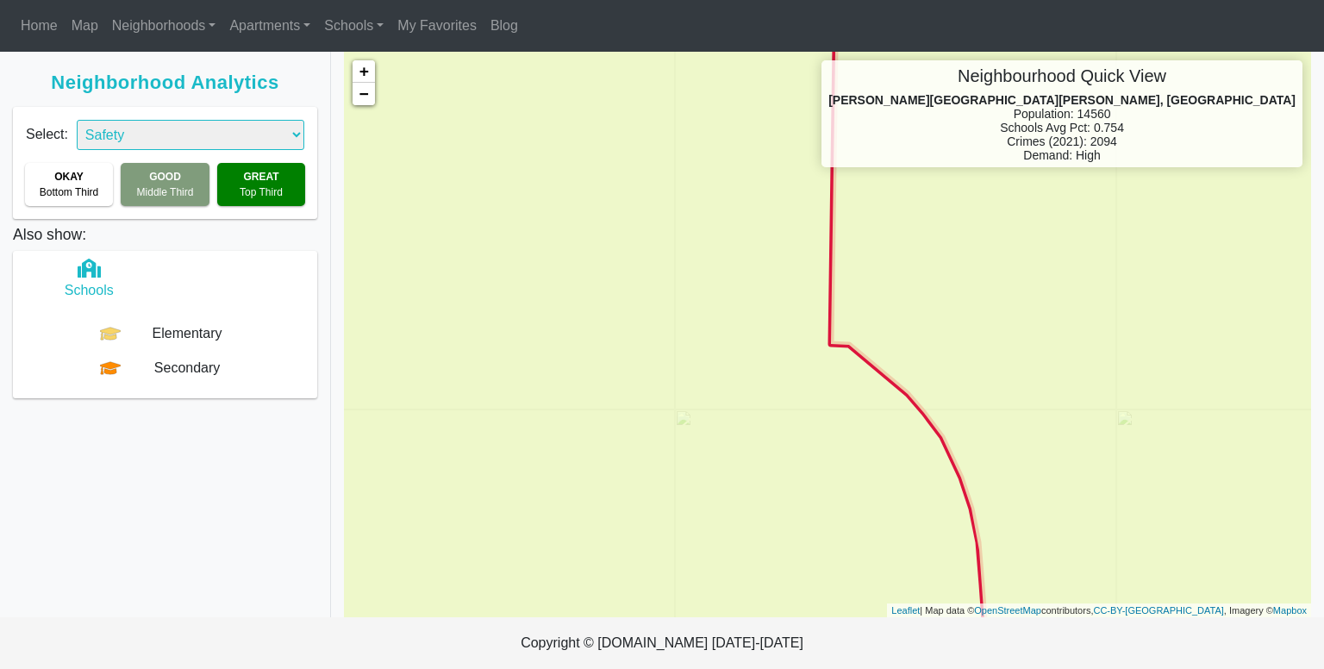
drag, startPoint x: 641, startPoint y: 367, endPoint x: 663, endPoint y: 427, distance: 63.2
click at [663, 428] on icon at bounding box center [625, 391] width 726 height 690
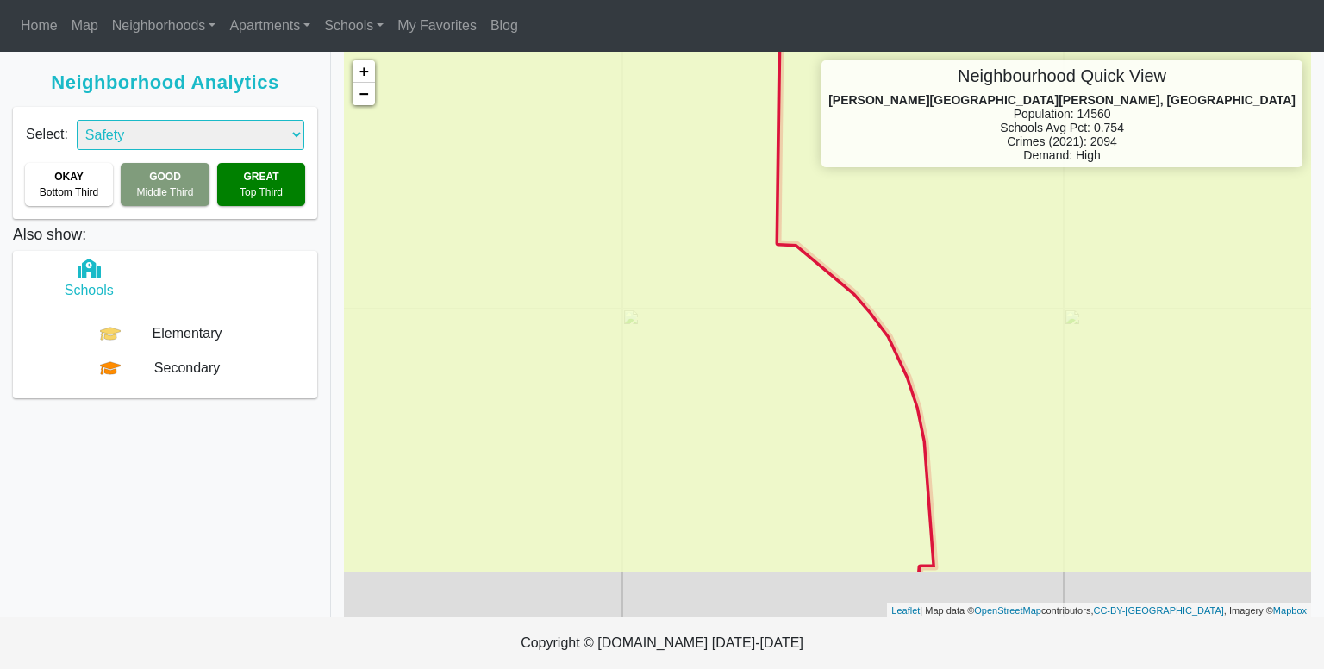
drag, startPoint x: 789, startPoint y: 489, endPoint x: 739, endPoint y: 384, distance: 116.4
click at [738, 384] on icon at bounding box center [562, 233] width 746 height 690
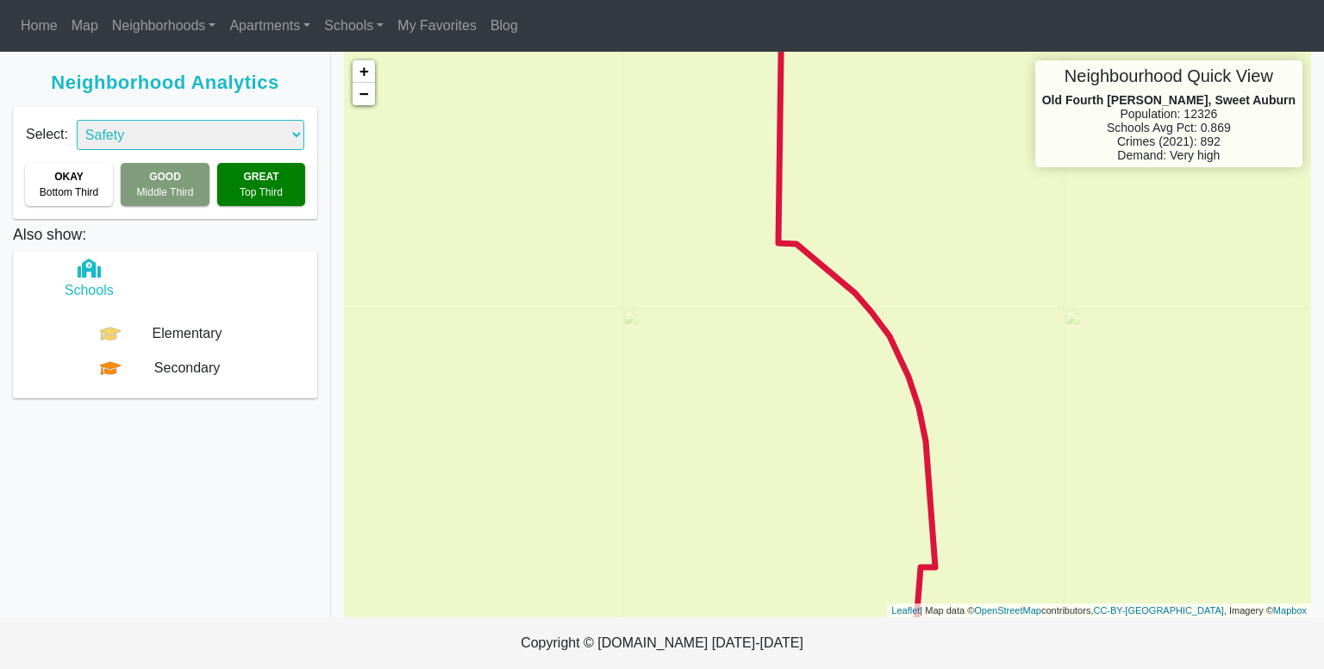
click at [958, 294] on icon at bounding box center [1085, 334] width 614 height 678
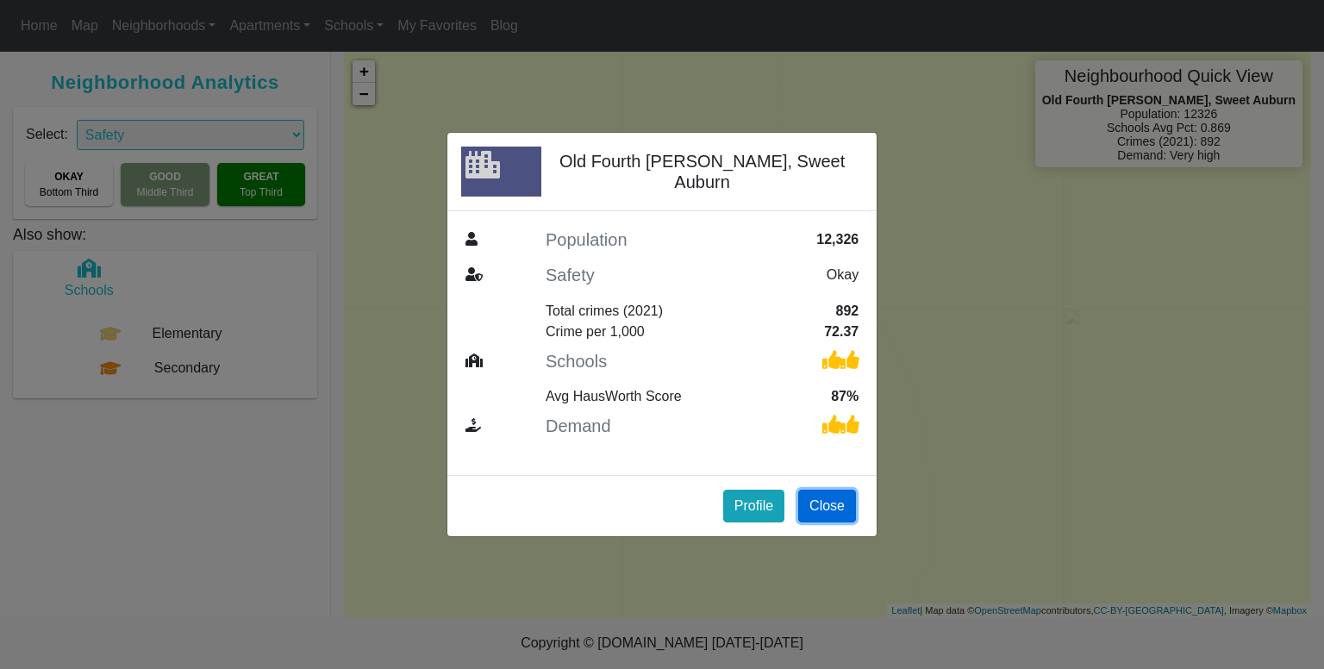
click at [838, 496] on button "Close" at bounding box center [827, 505] width 58 height 33
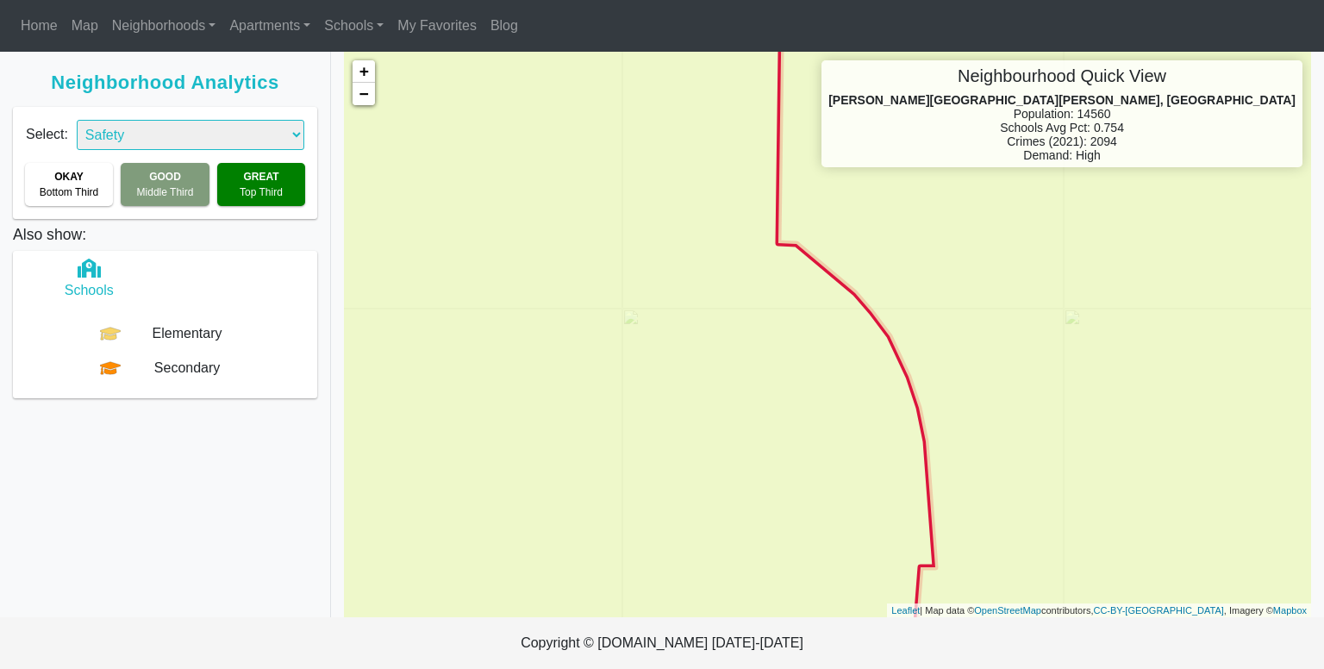
click at [790, 477] on icon at bounding box center [588, 334] width 693 height 690
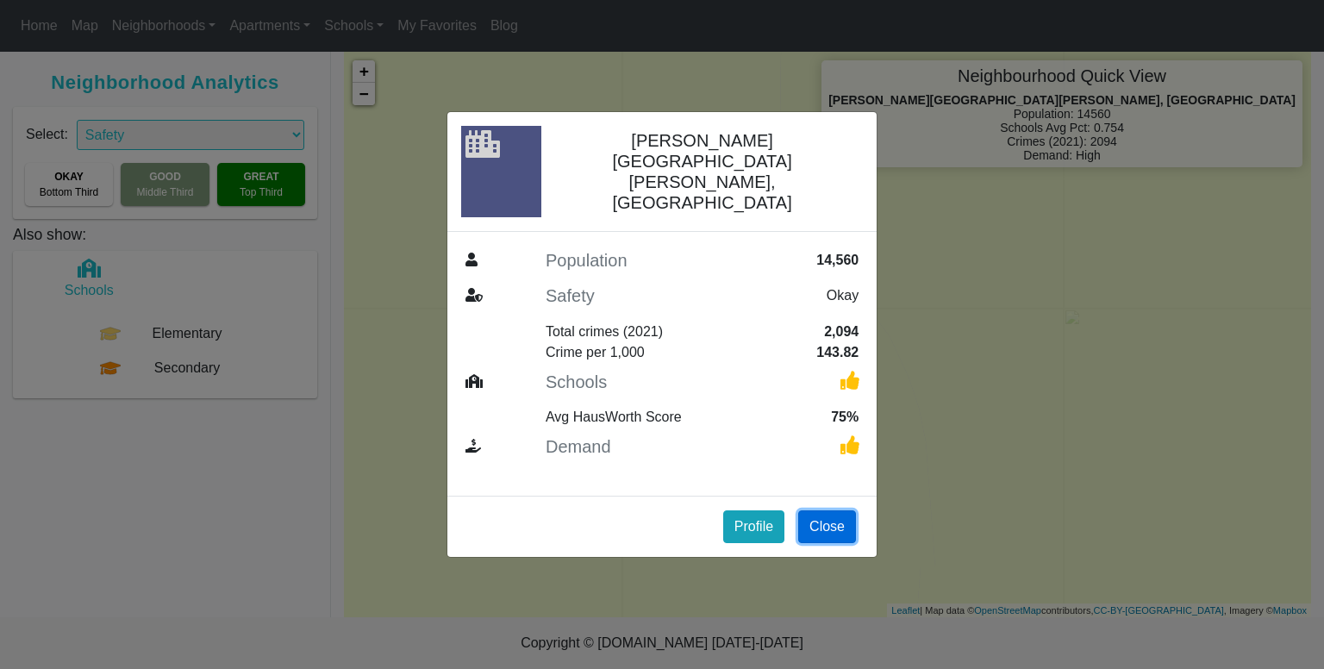
click at [830, 510] on button "Close" at bounding box center [827, 526] width 58 height 33
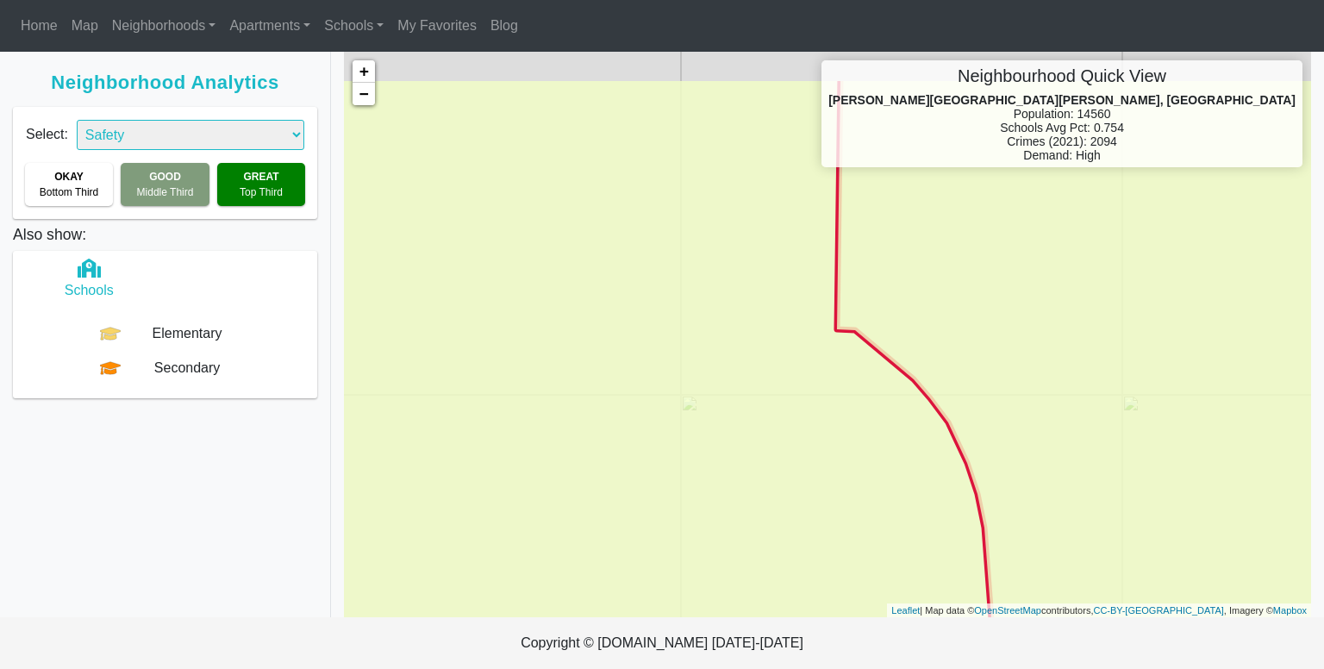
drag, startPoint x: 820, startPoint y: 339, endPoint x: 880, endPoint y: 427, distance: 106.8
click at [880, 427] on icon at bounding box center [647, 420] width 693 height 690
